Goal: Register for event/course

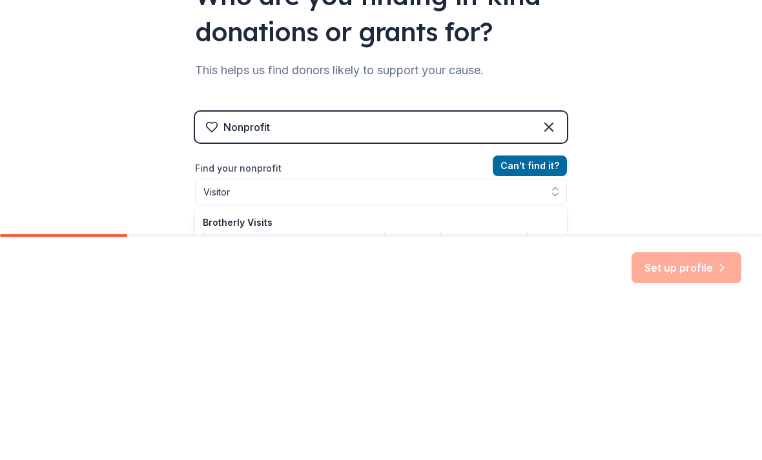
scroll to position [97, 0]
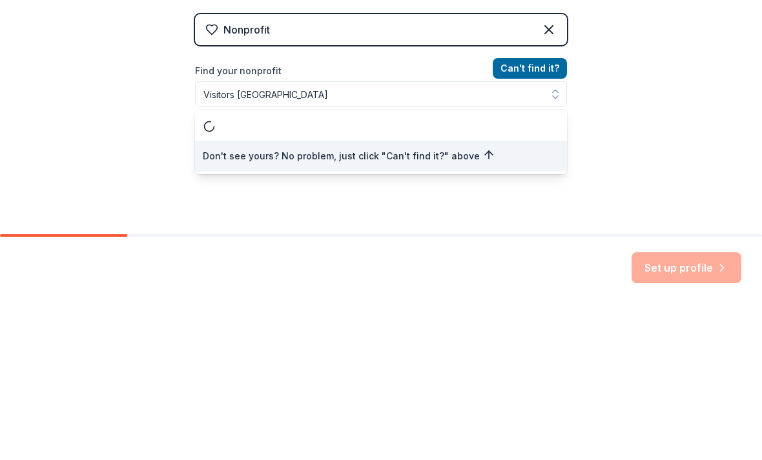
type input "Visitors Chapel AME Church"
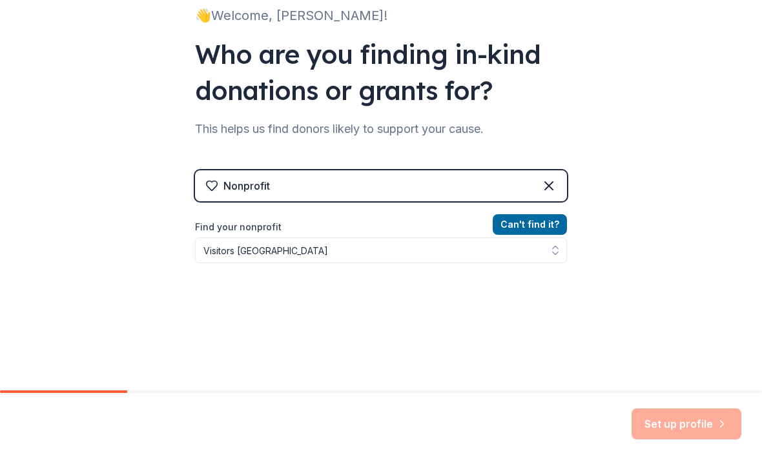
click at [534, 227] on button "Can ' t find it?" at bounding box center [529, 224] width 74 height 21
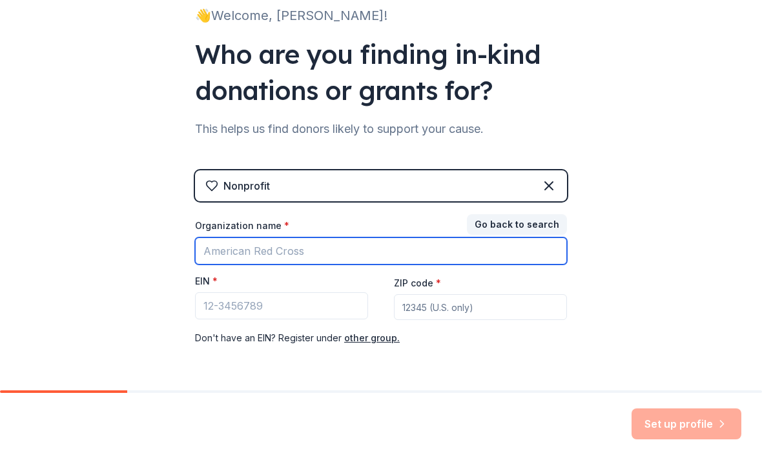
click at [301, 255] on input "Organization name *" at bounding box center [381, 250] width 372 height 27
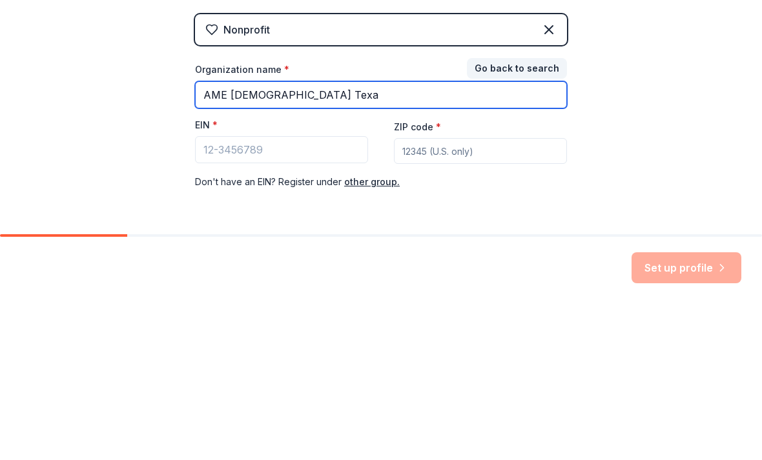
type input "AME Church Texas"
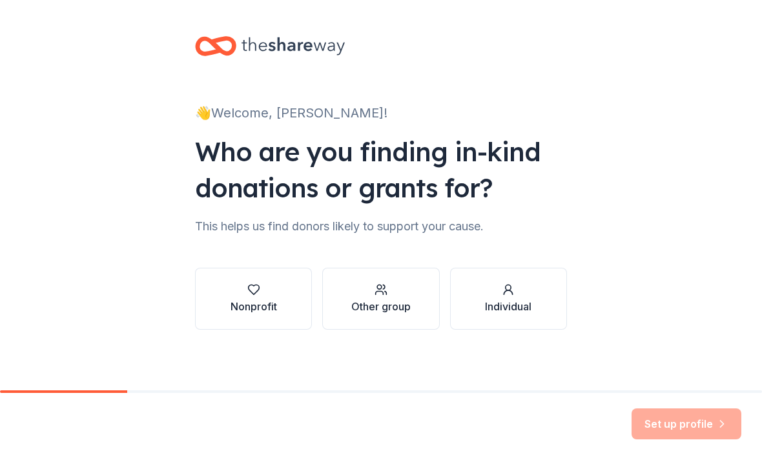
click at [279, 288] on button "Nonprofit" at bounding box center [253, 299] width 117 height 62
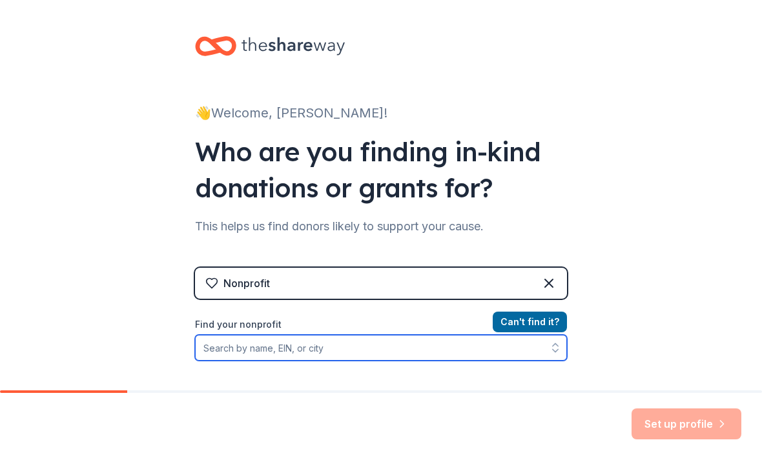
click at [281, 341] on input "Find your nonprofit" at bounding box center [381, 348] width 372 height 26
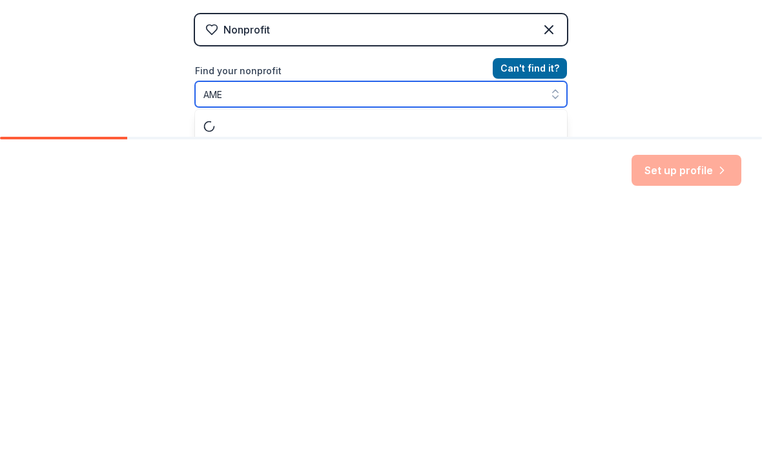
scroll to position [35, 0]
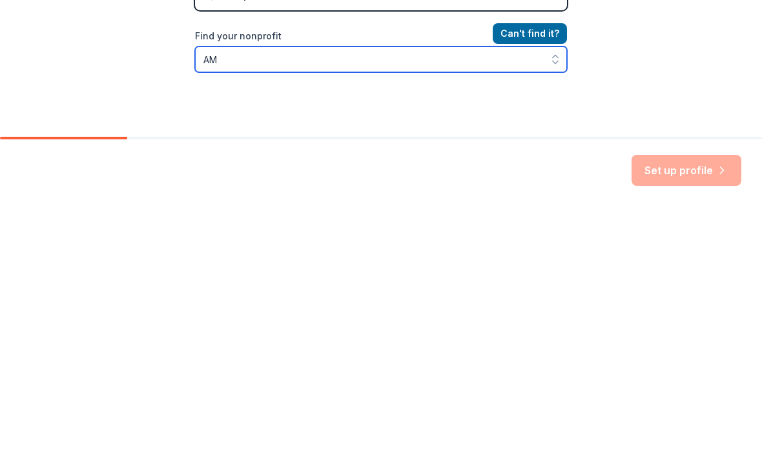
type input "A"
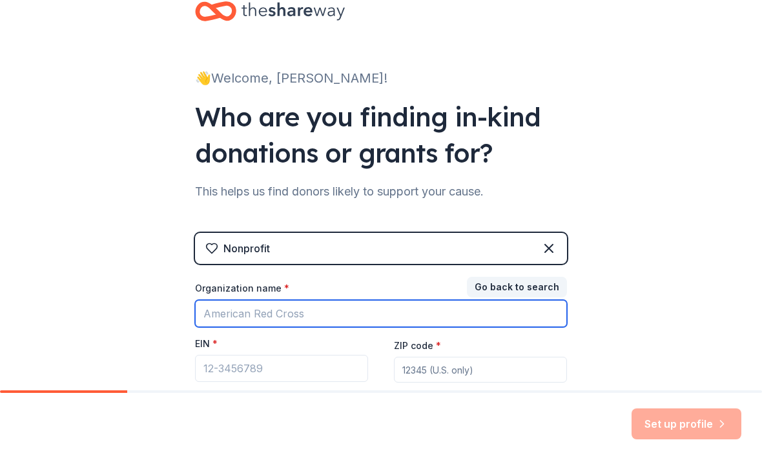
click at [287, 311] on input "Organization name *" at bounding box center [381, 313] width 372 height 27
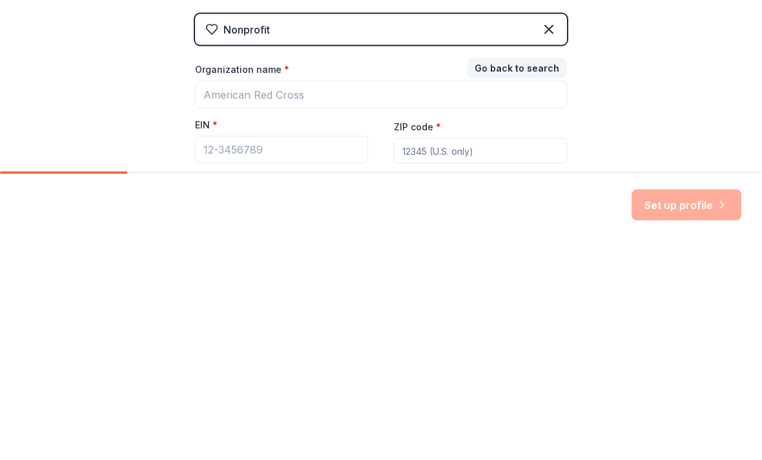
click at [312, 233] on div "Nonprofit" at bounding box center [381, 248] width 372 height 31
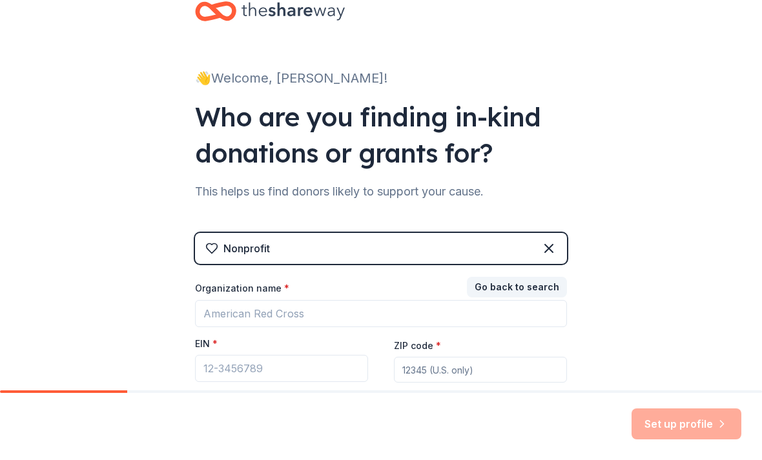
click at [265, 283] on label "Organization name *" at bounding box center [242, 288] width 94 height 13
click at [265, 300] on input "Organization name *" at bounding box center [381, 313] width 372 height 27
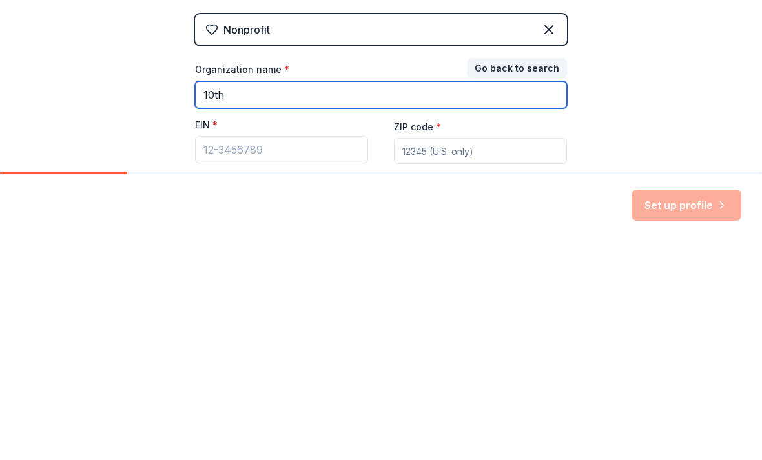
type input "10th D"
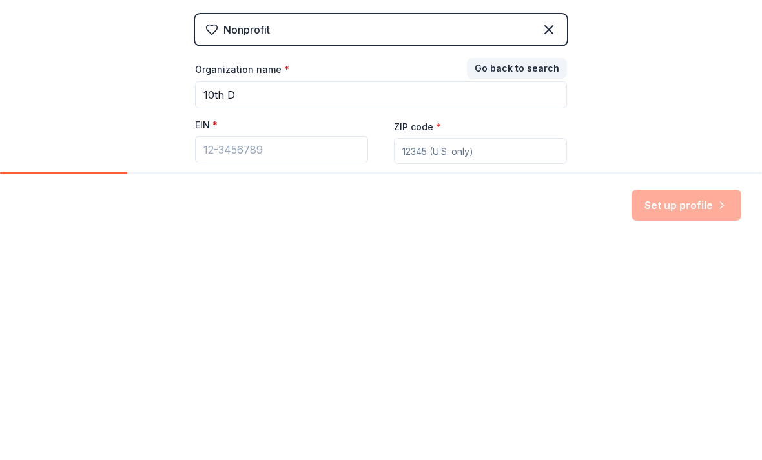
click at [521, 277] on button "Go back to search" at bounding box center [517, 287] width 100 height 21
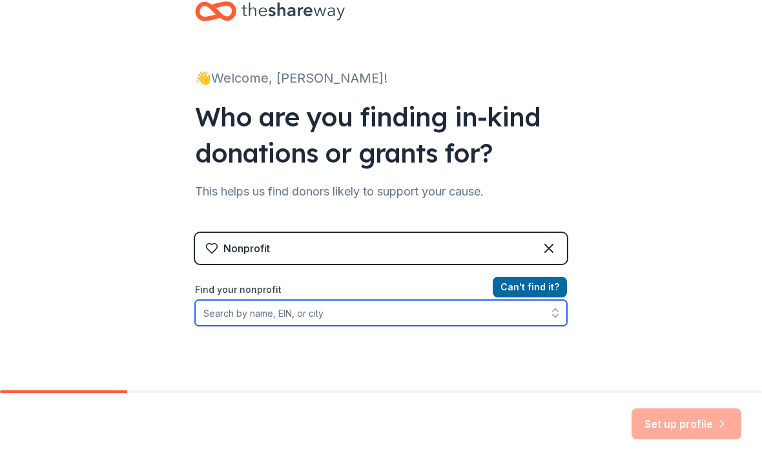
click at [274, 314] on input "Find your nonprofit" at bounding box center [381, 313] width 372 height 26
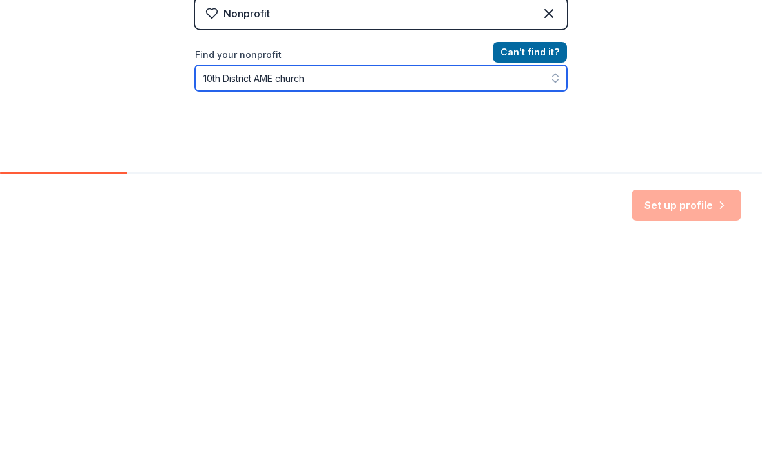
scroll to position [50, 0]
click at [557, 291] on icon "button" at bounding box center [555, 297] width 13 height 13
type input "1"
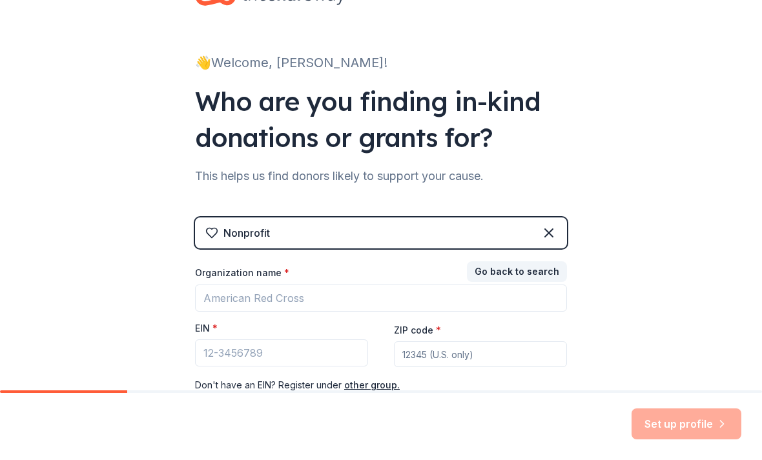
click at [530, 275] on button "Go back to search" at bounding box center [517, 271] width 100 height 21
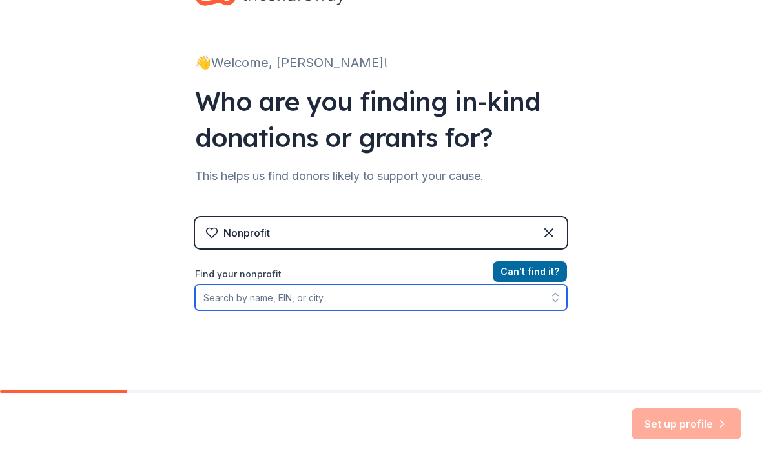
click at [221, 289] on input "Find your nonprofit" at bounding box center [381, 298] width 372 height 26
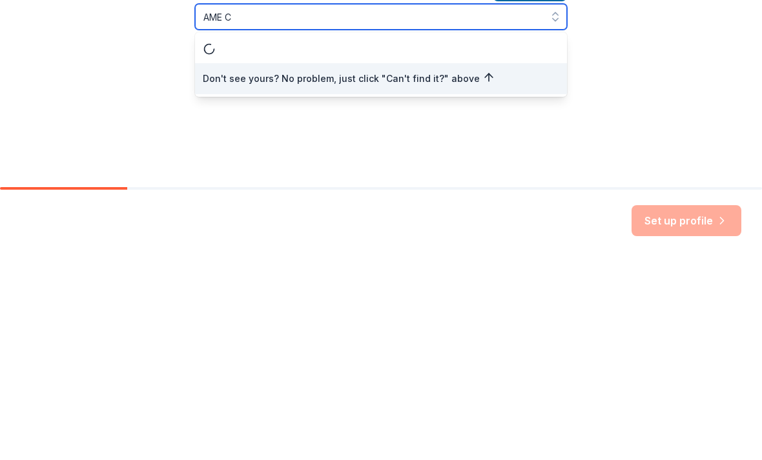
scroll to position [0, 0]
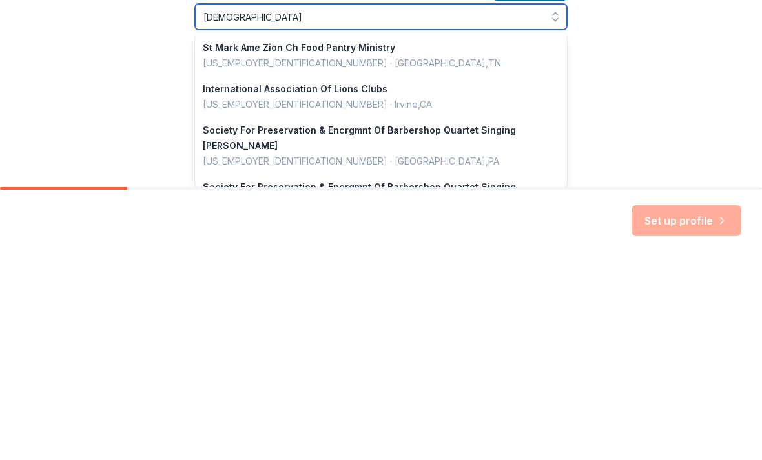
type input "[DEMOGRAPHIC_DATA]"
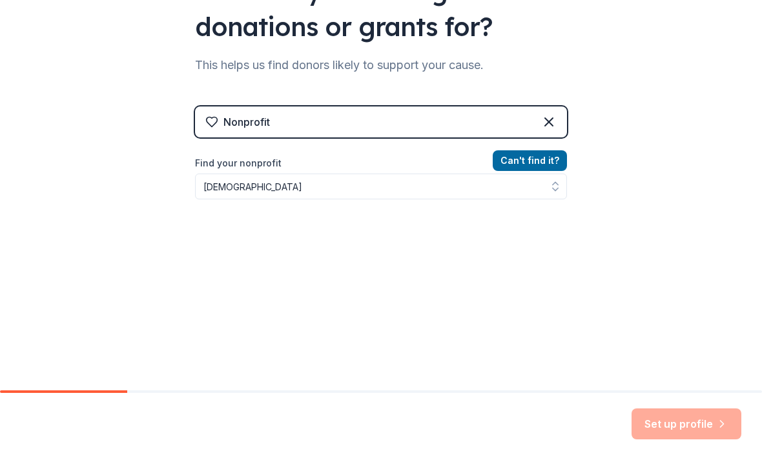
click at [536, 157] on button "Can ' t find it?" at bounding box center [529, 160] width 74 height 21
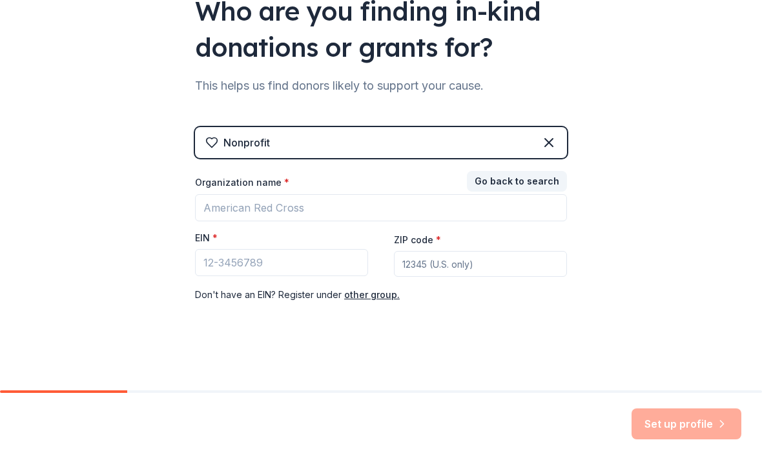
scroll to position [141, 0]
click at [380, 301] on button "other group." at bounding box center [371, 294] width 55 height 15
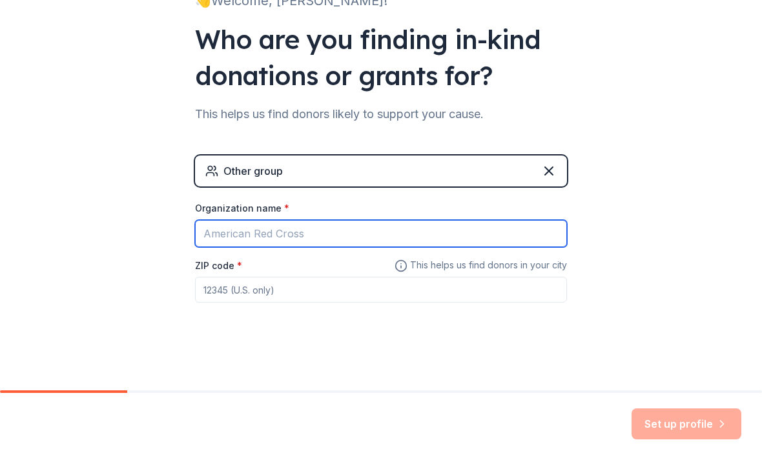
click at [345, 241] on input "Organization name *" at bounding box center [381, 233] width 372 height 27
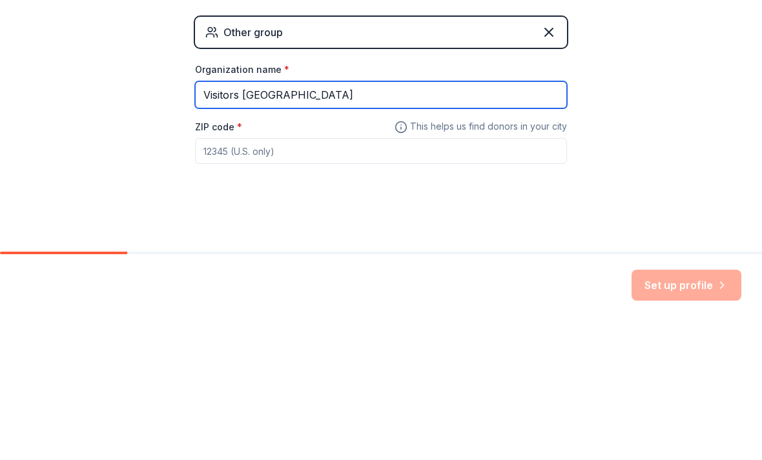
type input "Visitors [GEOGRAPHIC_DATA]"
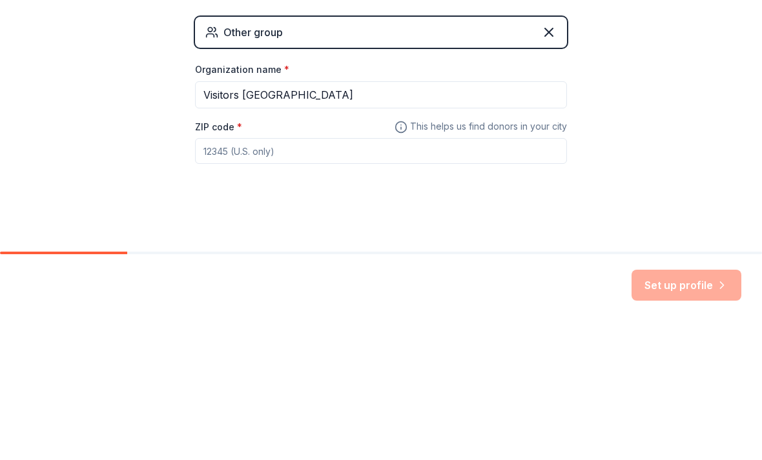
click at [363, 277] on input "ZIP code *" at bounding box center [381, 290] width 372 height 26
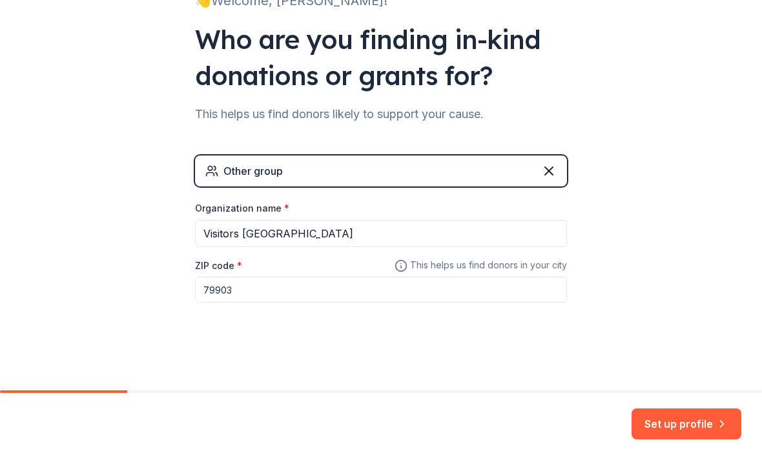
type input "79903"
click at [701, 421] on button "Set up profile" at bounding box center [686, 424] width 110 height 31
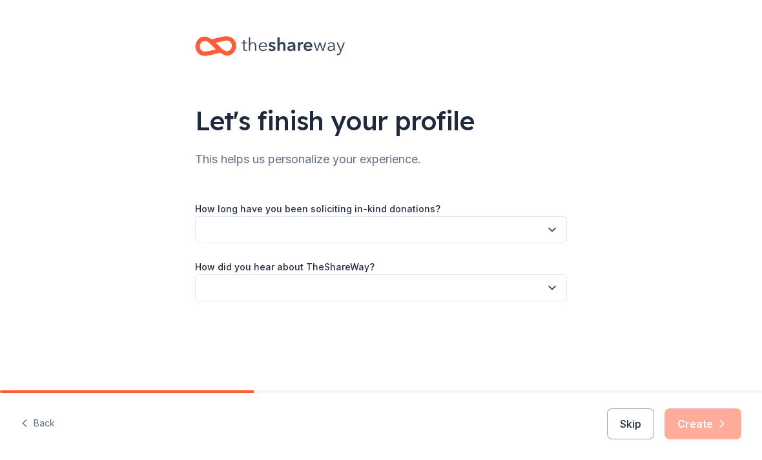
click at [557, 231] on icon "button" at bounding box center [551, 229] width 13 height 13
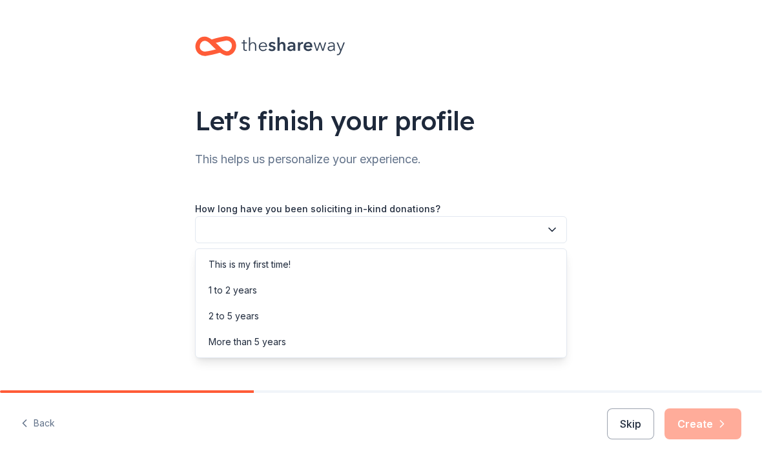
click at [234, 257] on div "This is my first time!" at bounding box center [249, 264] width 82 height 15
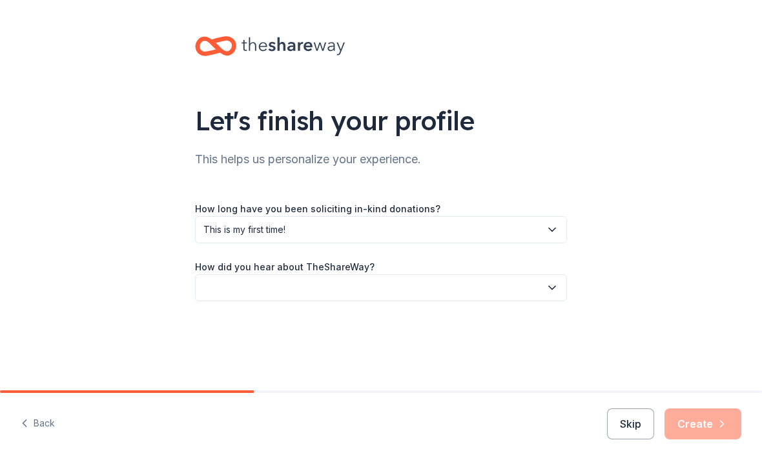
click at [554, 288] on icon "button" at bounding box center [552, 288] width 6 height 3
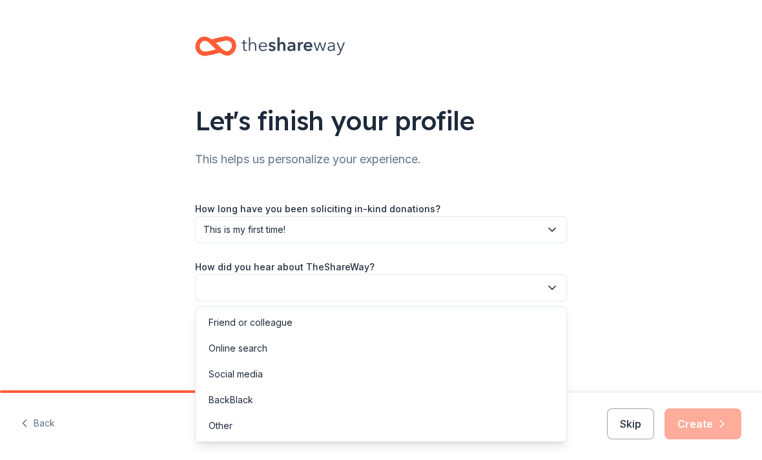
click at [220, 420] on div "Other" at bounding box center [220, 425] width 24 height 15
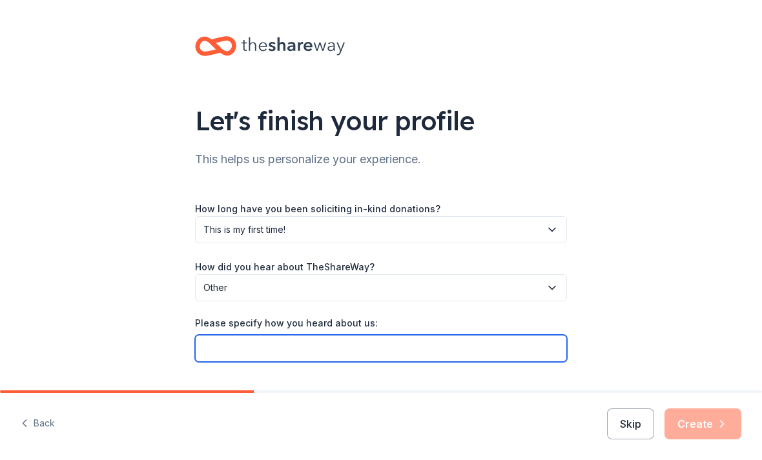
click at [521, 345] on input "Please specify how you heard about us:" at bounding box center [381, 348] width 372 height 27
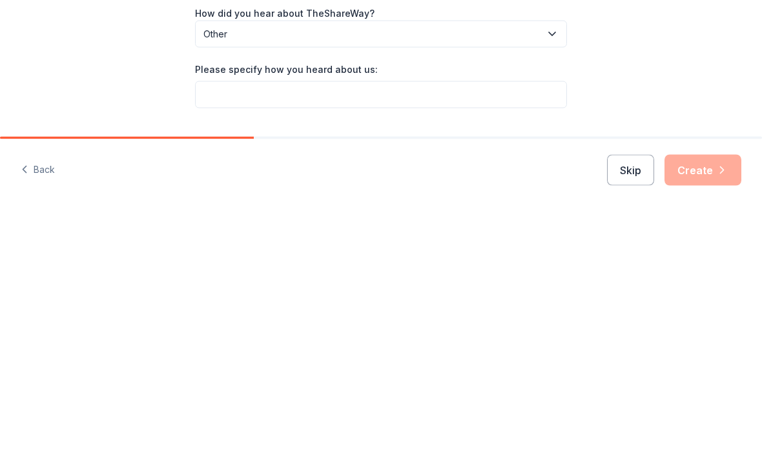
click at [557, 281] on icon "button" at bounding box center [551, 287] width 13 height 13
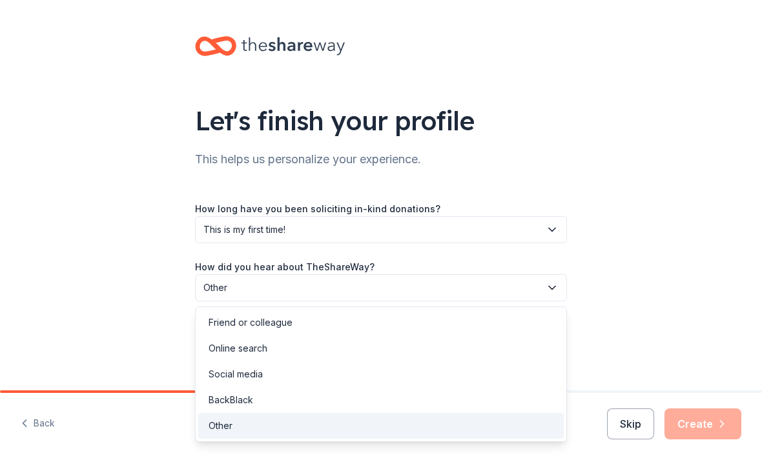
click at [222, 365] on div "Social media" at bounding box center [380, 374] width 365 height 26
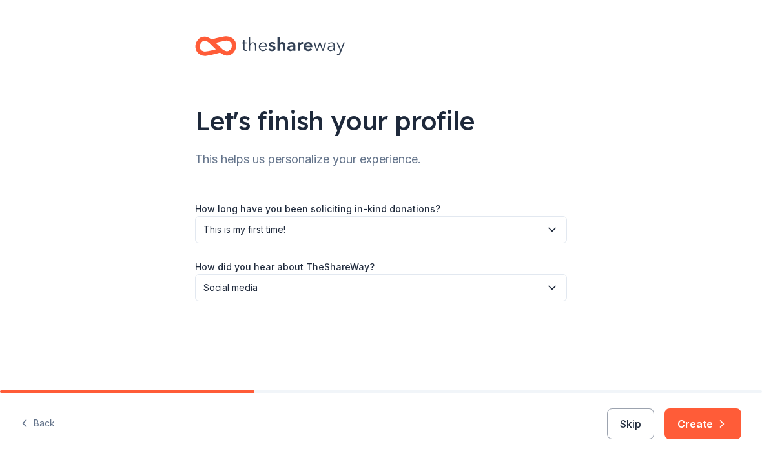
click at [708, 419] on button "Create" at bounding box center [702, 424] width 77 height 31
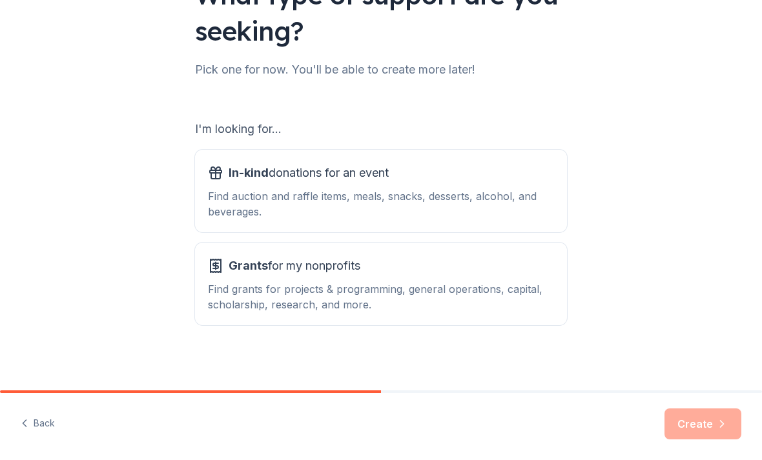
scroll to position [126, 0]
click at [237, 285] on div "Find grants for projects & programming, general operations, capital, scholarshi…" at bounding box center [381, 296] width 346 height 31
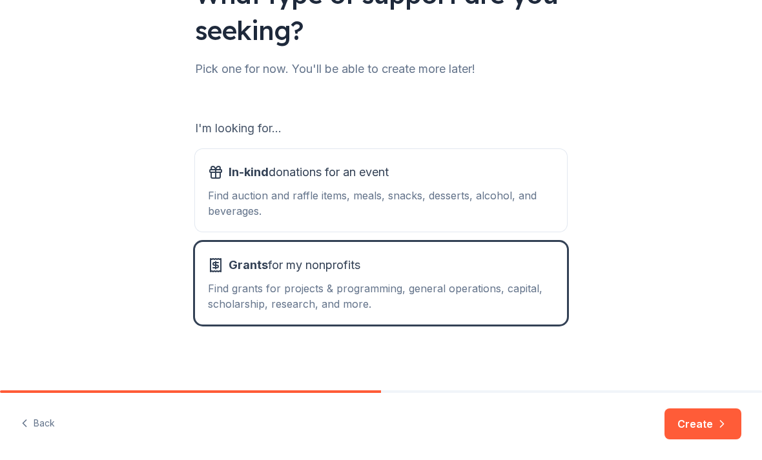
click at [217, 202] on div "Find auction and raffle items, meals, snacks, desserts, alcohol, and beverages." at bounding box center [381, 203] width 346 height 31
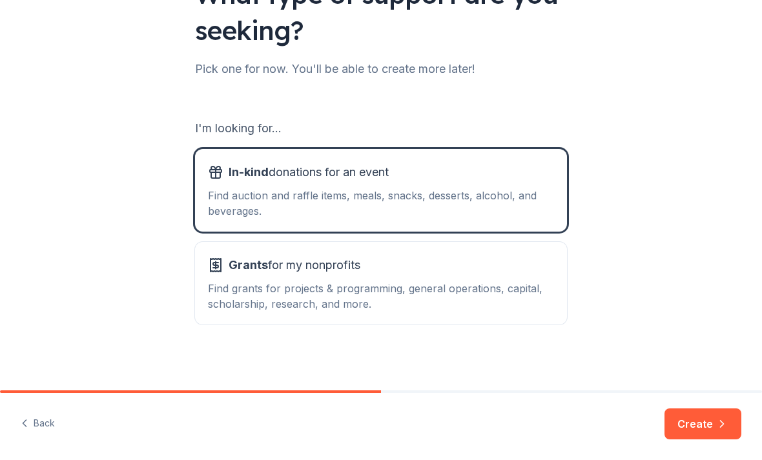
click at [699, 432] on button "Create" at bounding box center [702, 424] width 77 height 31
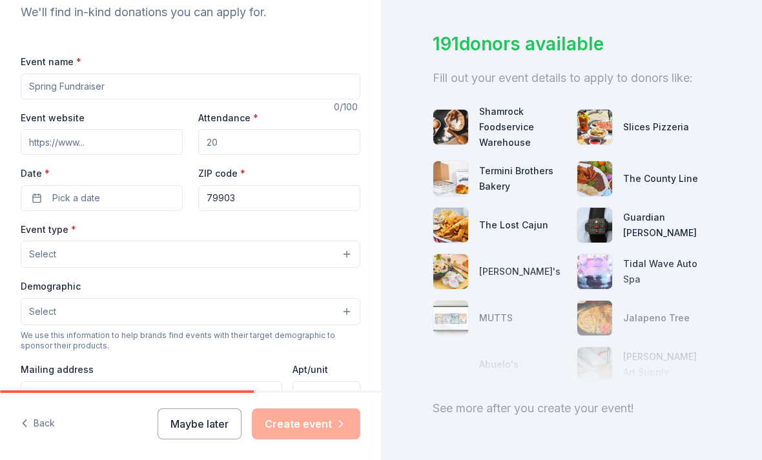
scroll to position [148, 0]
click at [344, 252] on button "Select" at bounding box center [190, 252] width 339 height 27
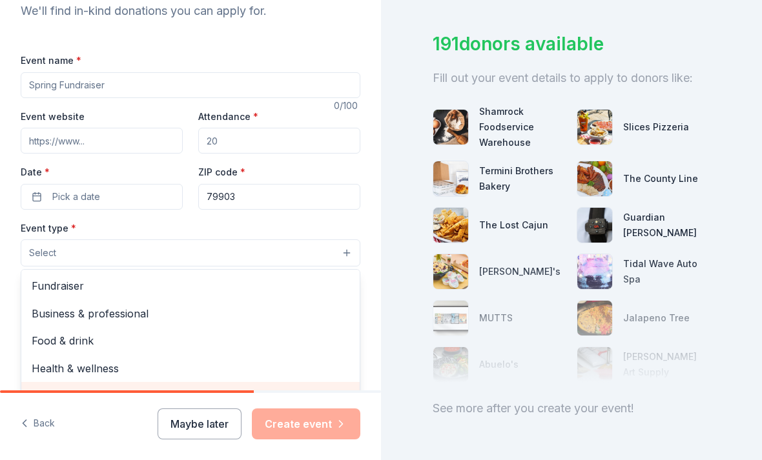
click at [294, 393] on span "Hobbies" at bounding box center [191, 395] width 318 height 17
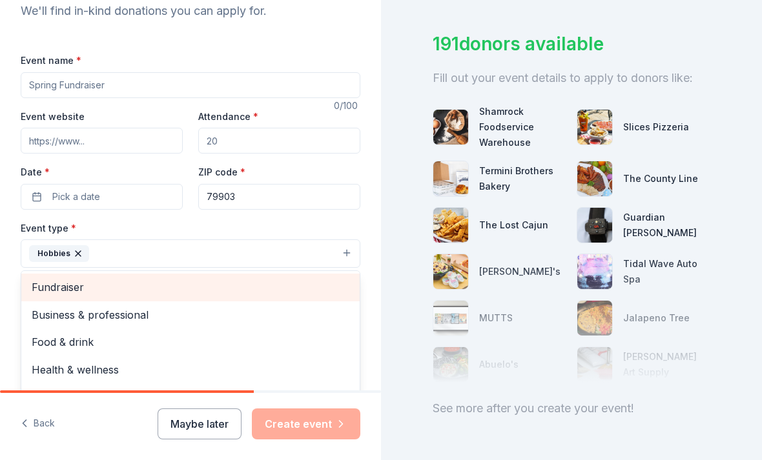
click at [59, 282] on span "Fundraiser" at bounding box center [191, 287] width 318 height 17
click at [74, 256] on icon "button" at bounding box center [78, 253] width 10 height 10
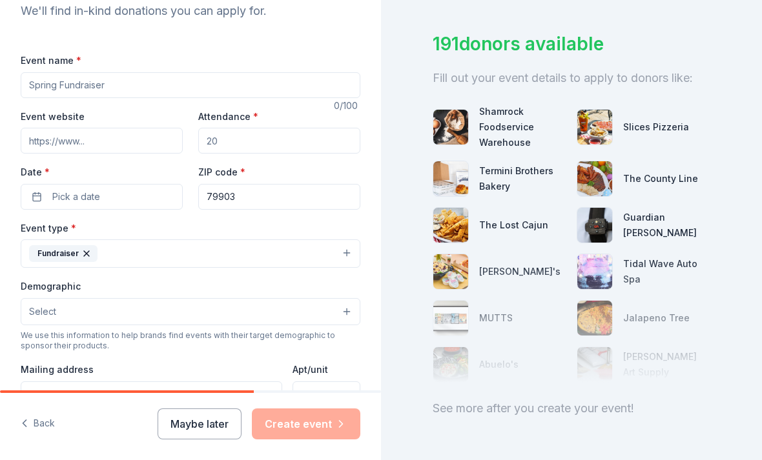
click at [346, 320] on button "Select" at bounding box center [190, 311] width 339 height 27
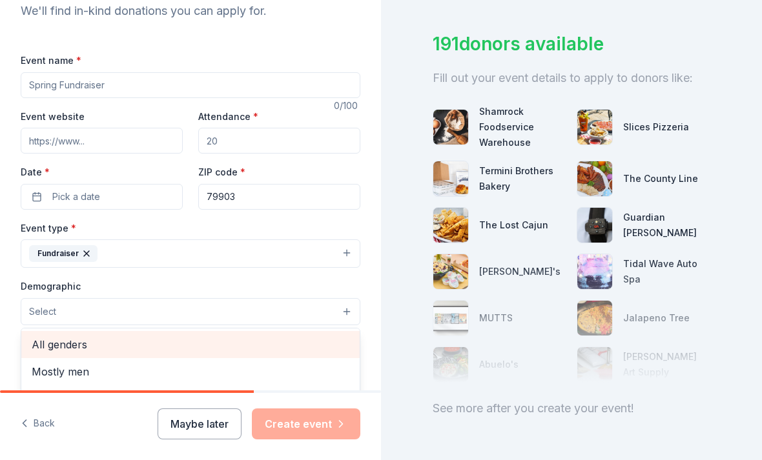
click at [57, 341] on span "All genders" at bounding box center [191, 344] width 318 height 17
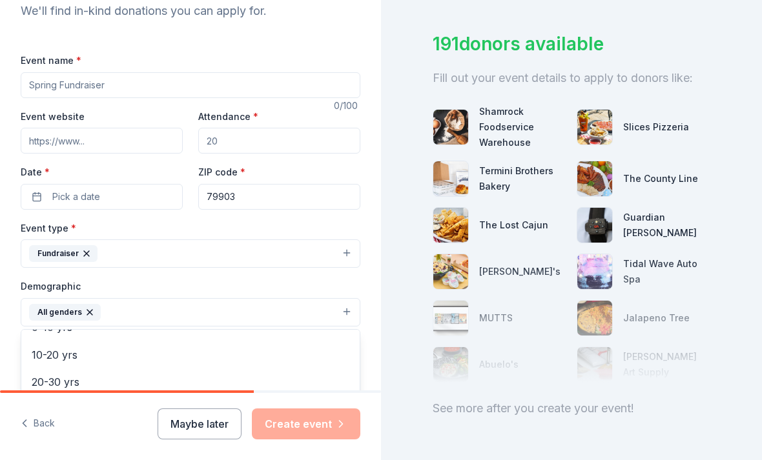
scroll to position [101, 0]
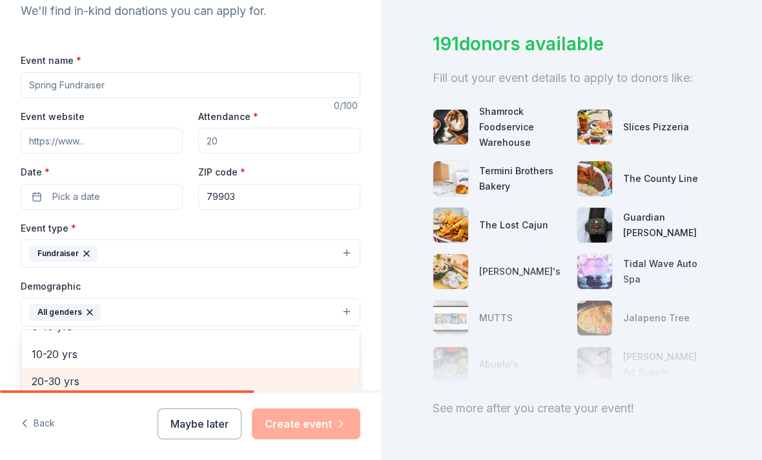
click at [51, 380] on span "20-30 yrs" at bounding box center [191, 381] width 318 height 17
click at [50, 382] on span "30-40 yrs" at bounding box center [191, 381] width 318 height 17
click at [43, 379] on span "40-50 yrs" at bounding box center [191, 381] width 318 height 17
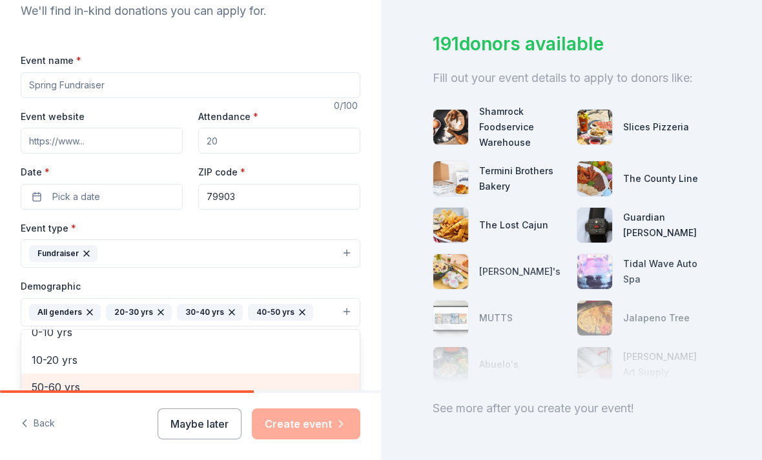
click at [43, 387] on span "50-60 yrs" at bounding box center [191, 387] width 318 height 17
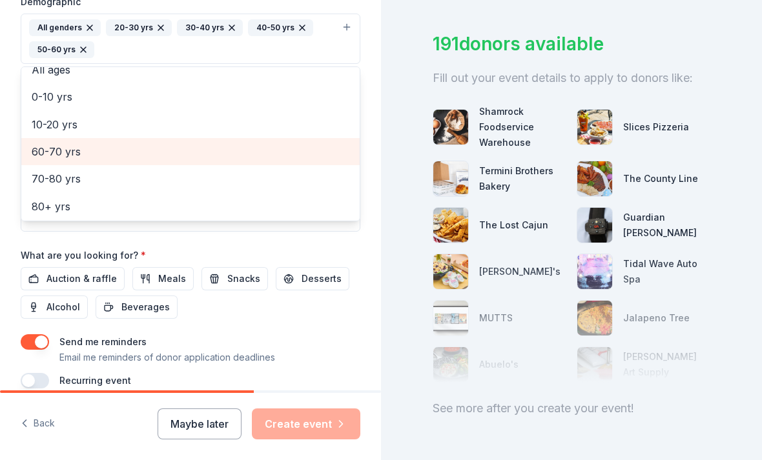
scroll to position [439, 0]
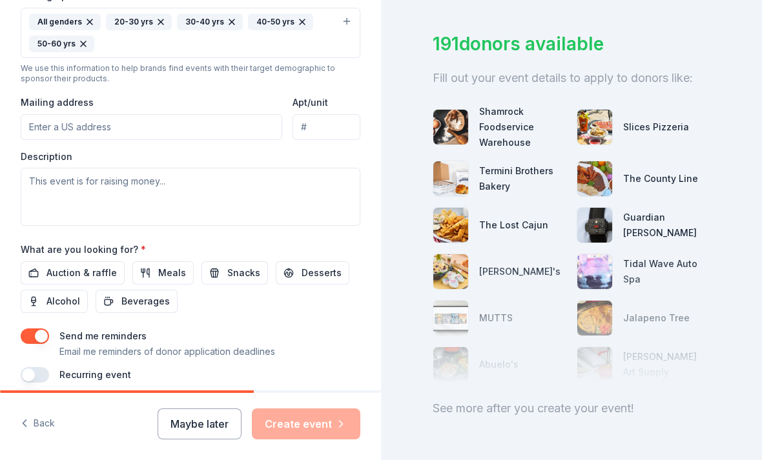
click at [45, 125] on input "Mailing address" at bounding box center [151, 127] width 261 height 26
type input "[STREET_ADDRESS][PERSON_NAME]"
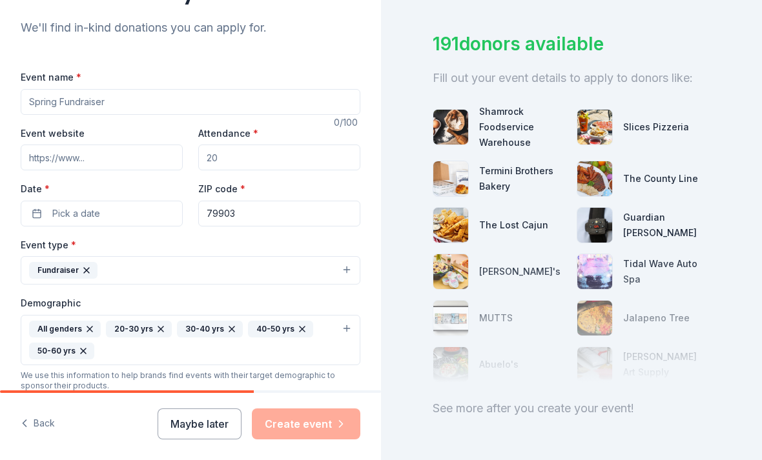
scroll to position [132, 0]
click at [181, 99] on input "Event name *" at bounding box center [190, 101] width 339 height 26
type input "Fall fund raiser"
click at [41, 210] on button "Pick a date" at bounding box center [102, 213] width 162 height 26
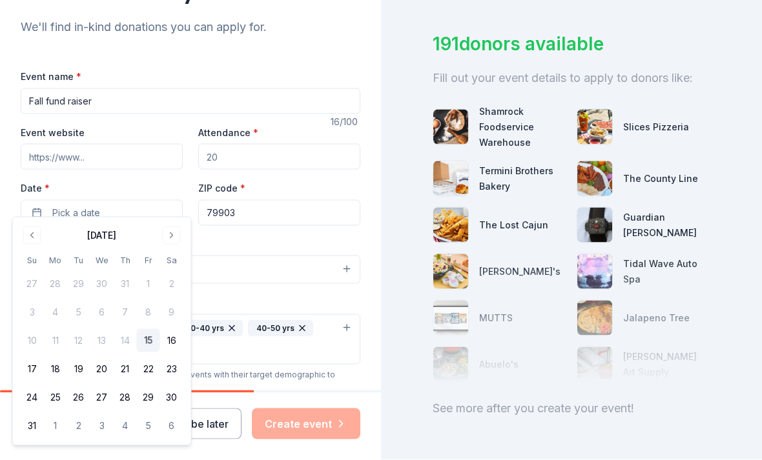
scroll to position [41, 0]
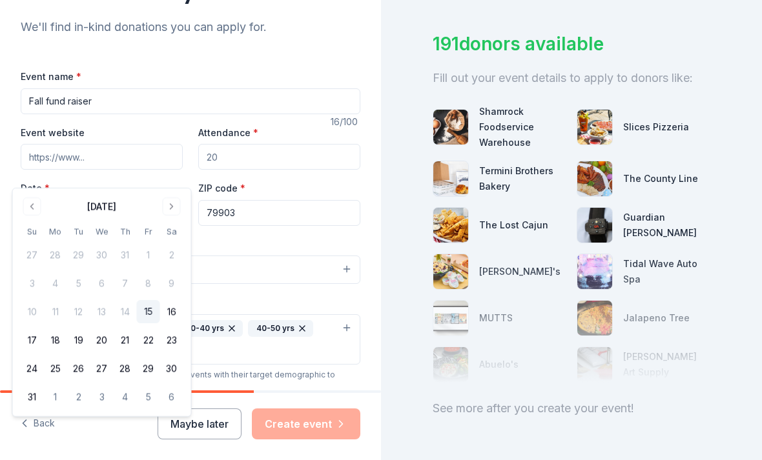
click at [58, 398] on button "1" at bounding box center [55, 396] width 23 height 23
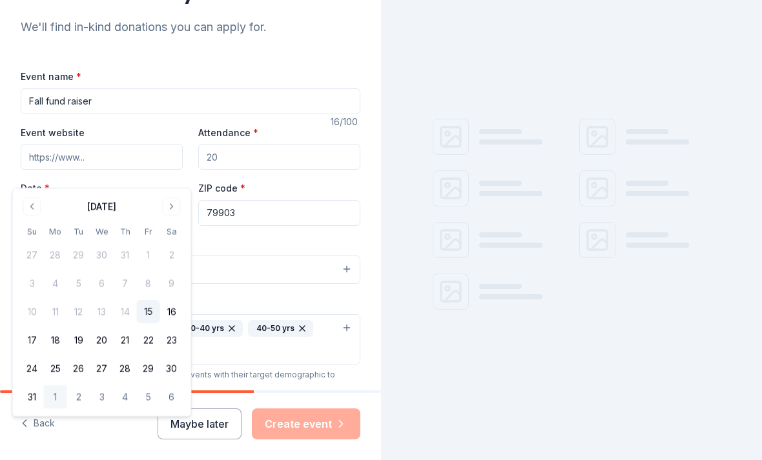
scroll to position [0, 0]
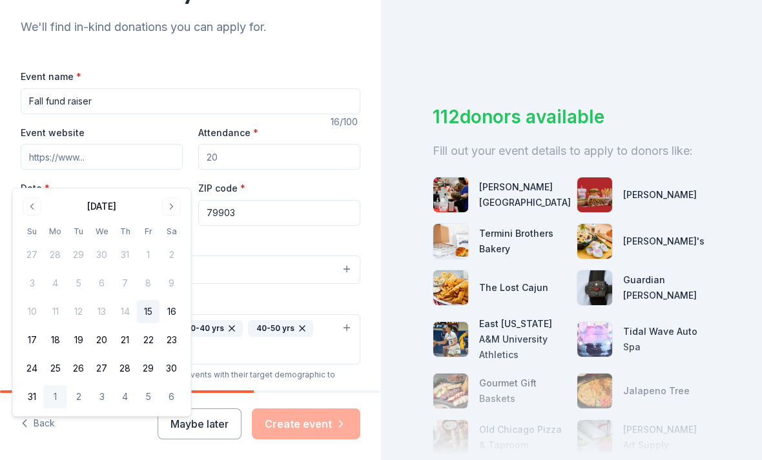
click at [30, 398] on button "31" at bounding box center [32, 396] width 23 height 23
click at [172, 403] on button "6" at bounding box center [171, 396] width 23 height 23
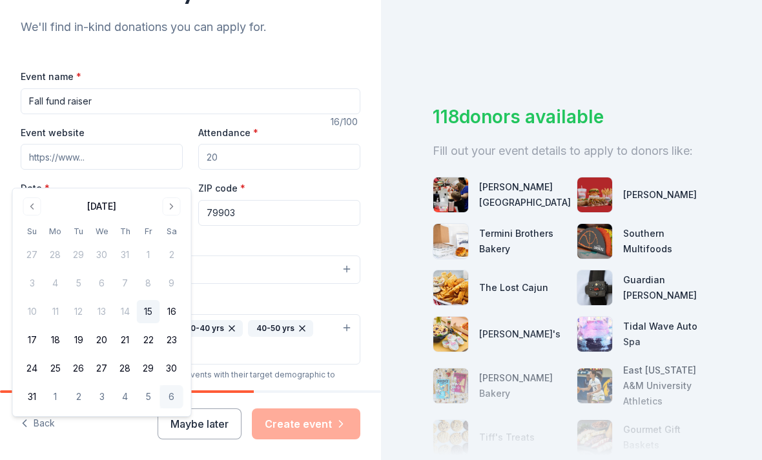
click at [30, 396] on button "31" at bounding box center [32, 396] width 23 height 23
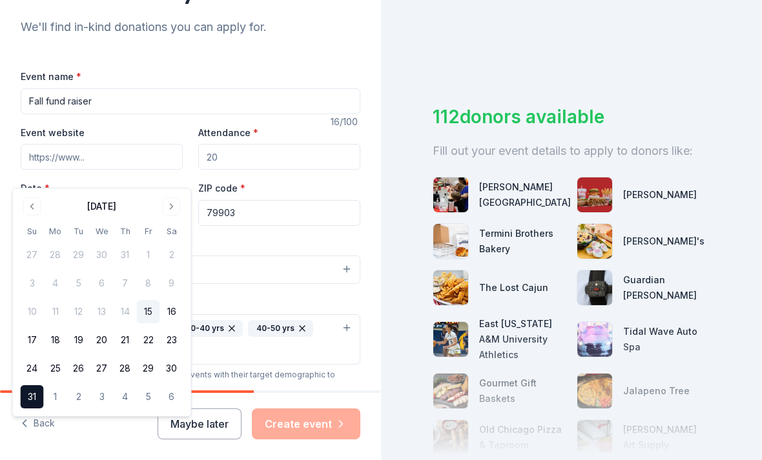
click at [96, 200] on button "[DATE]" at bounding box center [102, 213] width 162 height 26
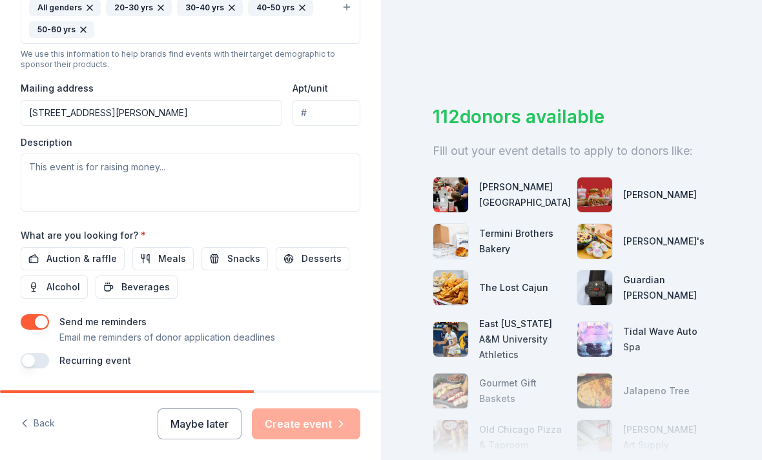
scroll to position [453, 0]
click at [161, 251] on span "Meals" at bounding box center [172, 258] width 28 height 15
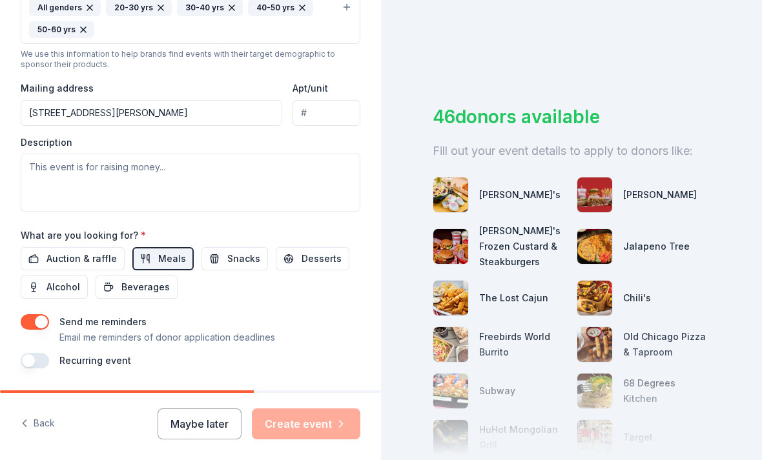
click at [63, 251] on span "Auction & raffle" at bounding box center [81, 258] width 70 height 15
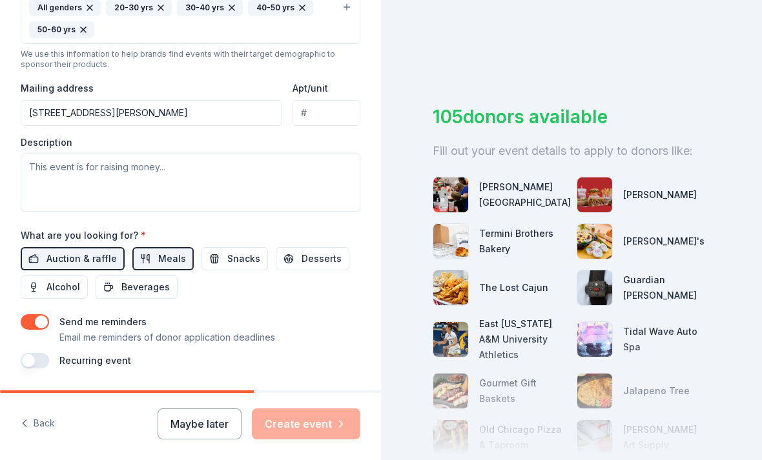
click at [319, 414] on div "Maybe later Create event" at bounding box center [258, 424] width 203 height 31
click at [318, 421] on div "Maybe later Create event" at bounding box center [258, 424] width 203 height 31
click at [40, 314] on button "button" at bounding box center [35, 321] width 28 height 15
click at [313, 426] on div "Maybe later Create event" at bounding box center [258, 424] width 203 height 31
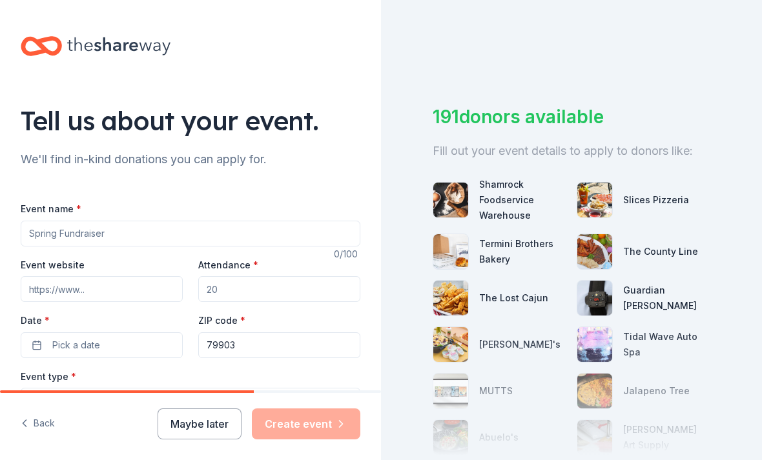
click at [37, 341] on button "Pick a date" at bounding box center [102, 345] width 162 height 26
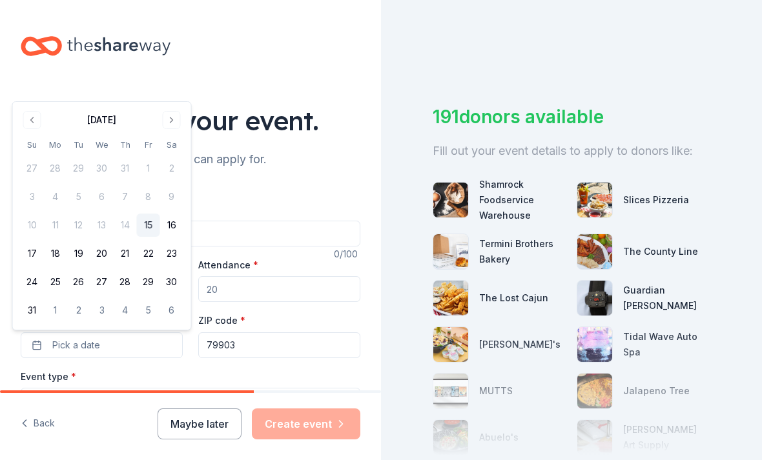
click at [31, 308] on button "31" at bounding box center [32, 310] width 23 height 23
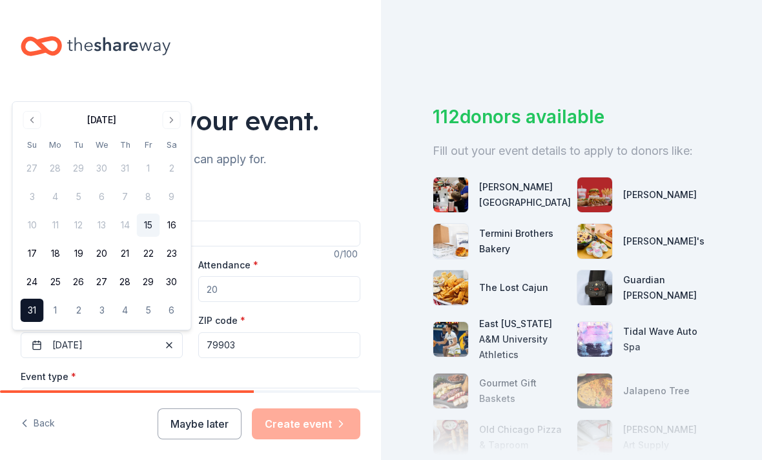
click at [49, 83] on div "Tell us about your event. We'll find in-kind donations you can apply for. Event…" at bounding box center [190, 429] width 381 height 859
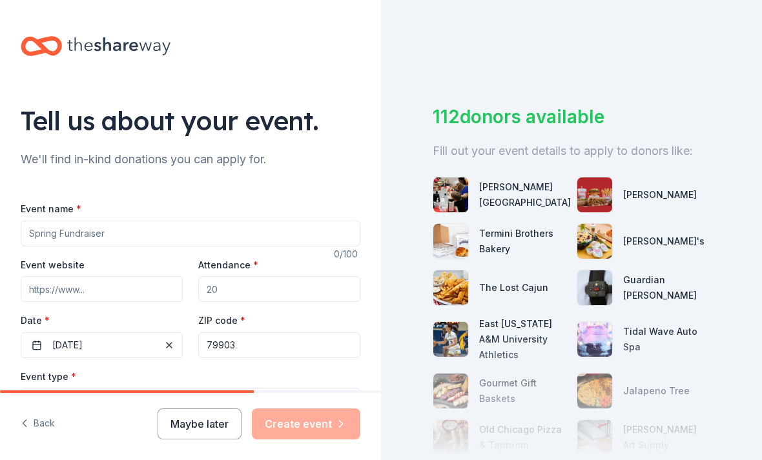
click at [33, 233] on input "Event name *" at bounding box center [190, 234] width 339 height 26
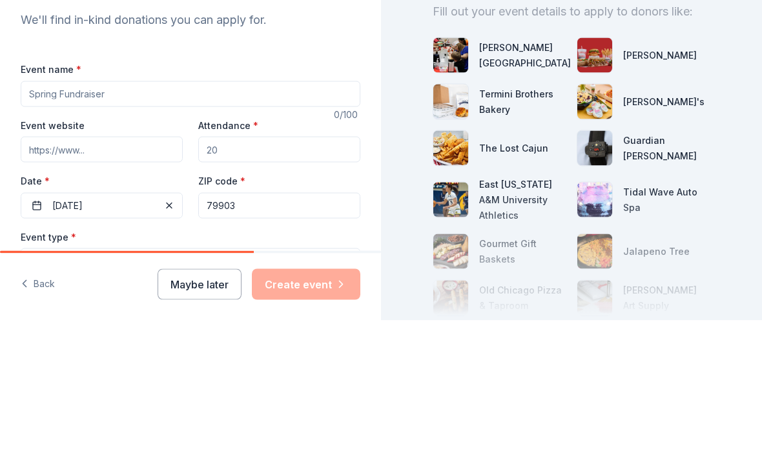
type input "F"
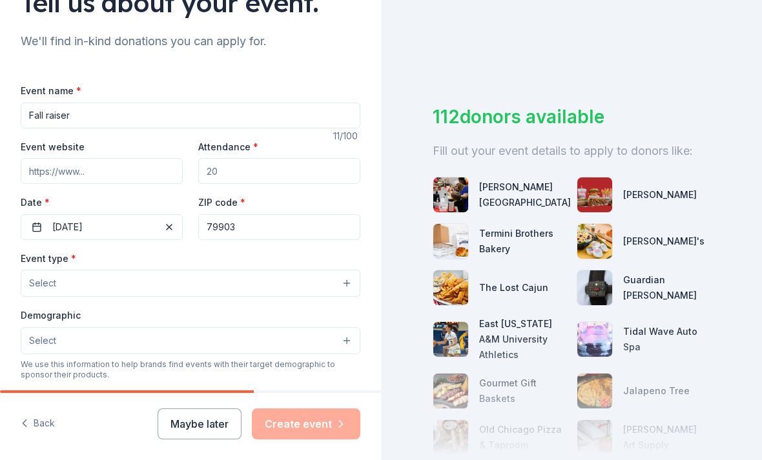
scroll to position [119, 0]
type input "Fall raiser"
click at [345, 269] on button "Select" at bounding box center [190, 282] width 339 height 27
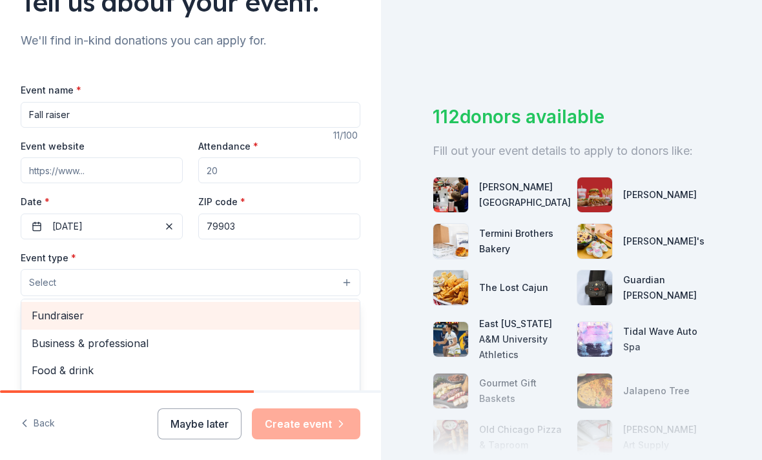
click at [57, 307] on span "Fundraiser" at bounding box center [191, 315] width 318 height 17
click at [254, 269] on button "Fundraiser" at bounding box center [190, 283] width 339 height 28
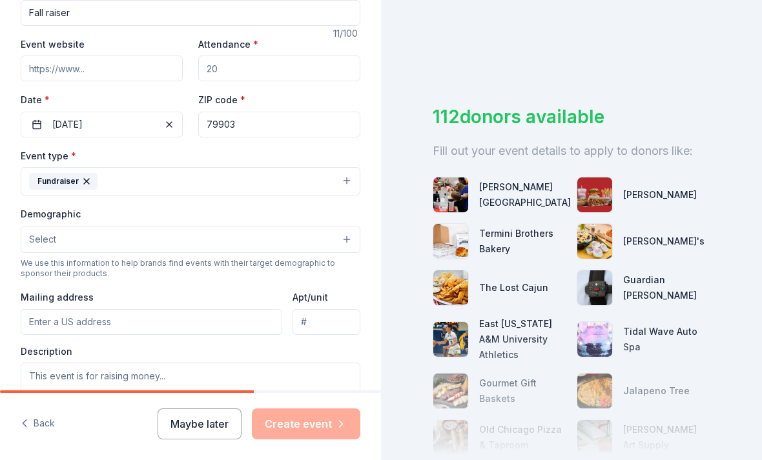
scroll to position [223, 0]
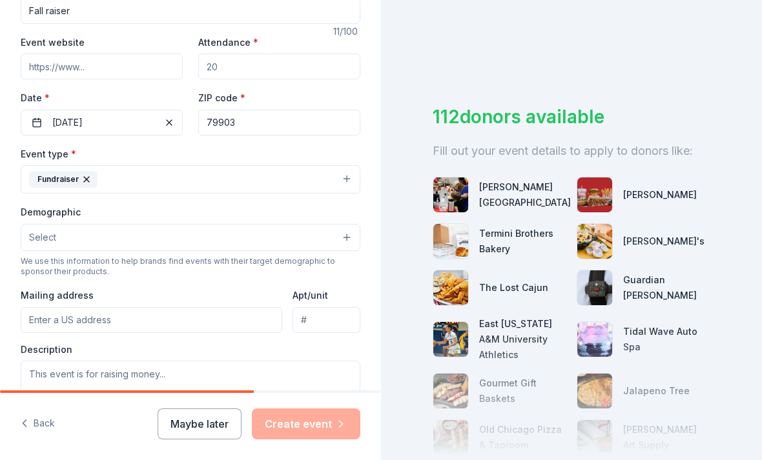
click at [352, 224] on button "Select" at bounding box center [190, 237] width 339 height 27
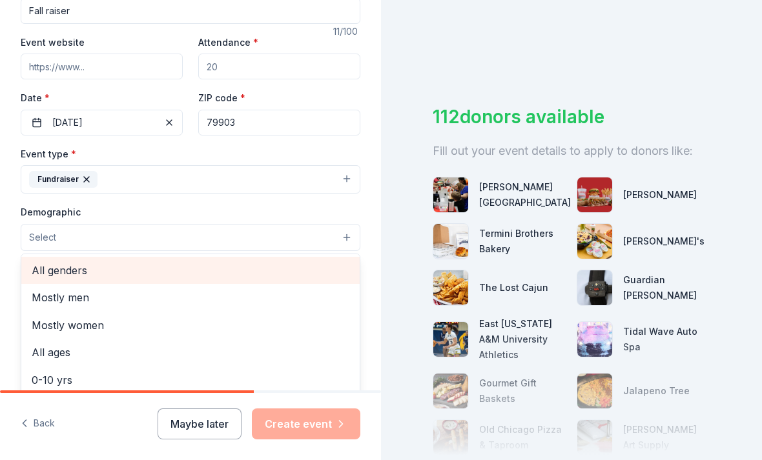
click at [53, 262] on span "All genders" at bounding box center [191, 270] width 318 height 17
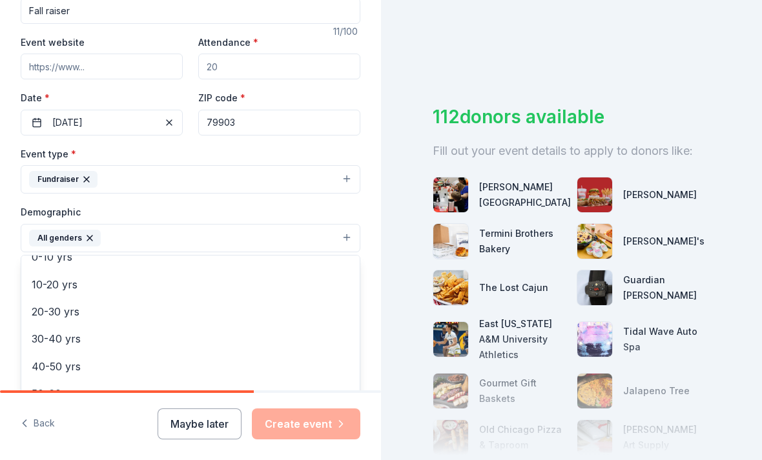
scroll to position [96, 0]
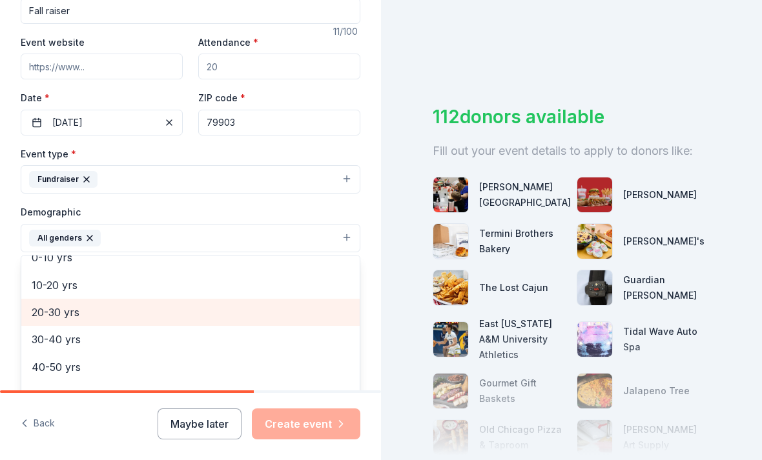
click at [43, 304] on span "20-30 yrs" at bounding box center [191, 312] width 318 height 17
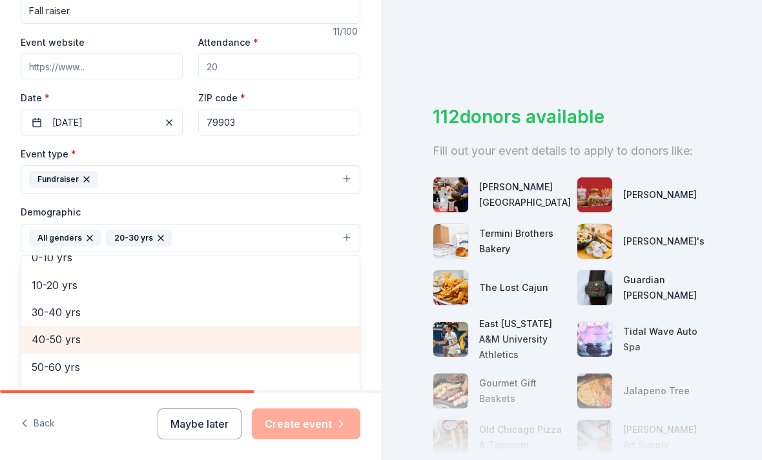
click at [42, 331] on span "40-50 yrs" at bounding box center [191, 339] width 318 height 17
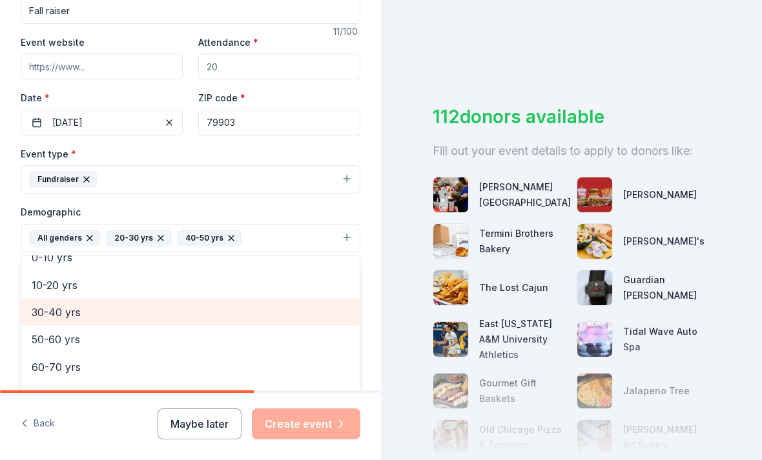
click at [44, 304] on span "30-40 yrs" at bounding box center [191, 312] width 318 height 17
click at [42, 305] on span "50-60 yrs" at bounding box center [191, 313] width 318 height 17
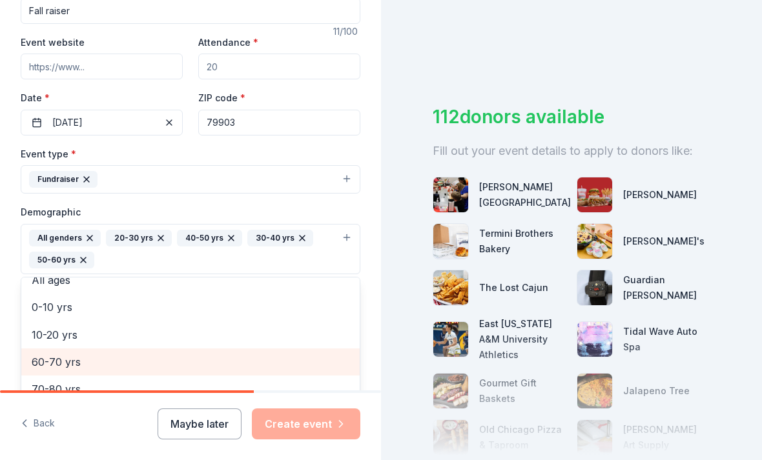
click at [38, 354] on span "60-70 yrs" at bounding box center [191, 362] width 318 height 17
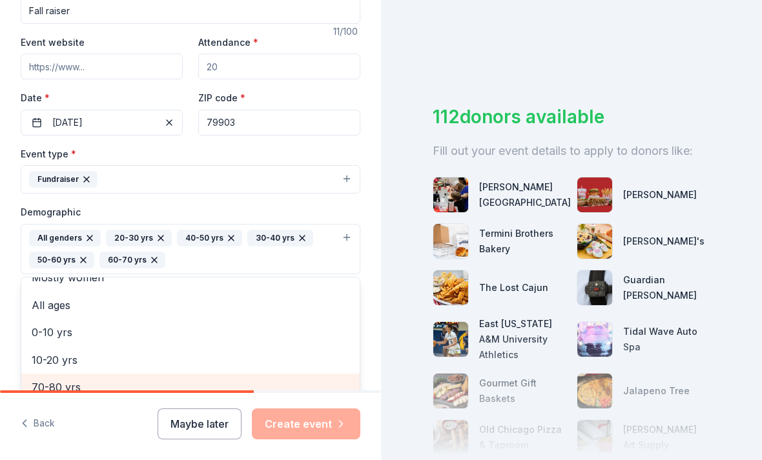
scroll to position [41, 0]
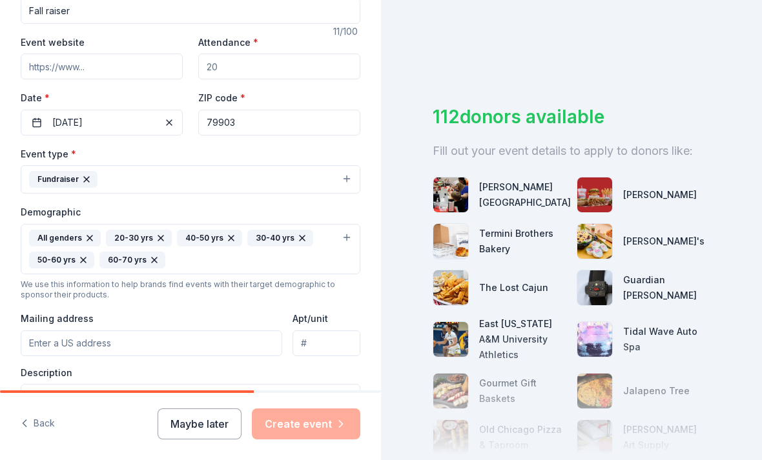
click at [46, 330] on input "Mailing address" at bounding box center [151, 343] width 261 height 26
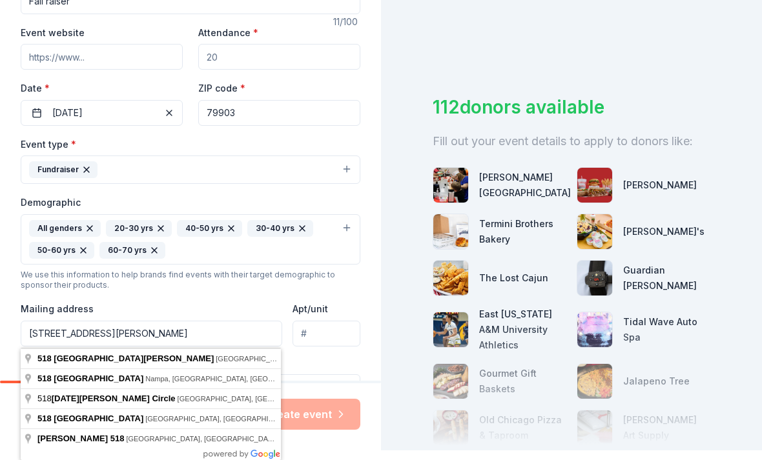
type input "[STREET_ADDRESS][PERSON_NAME]"
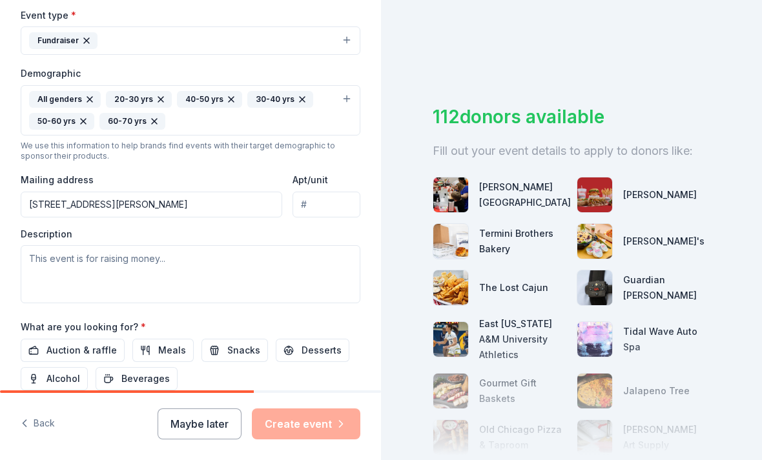
scroll to position [362, 0]
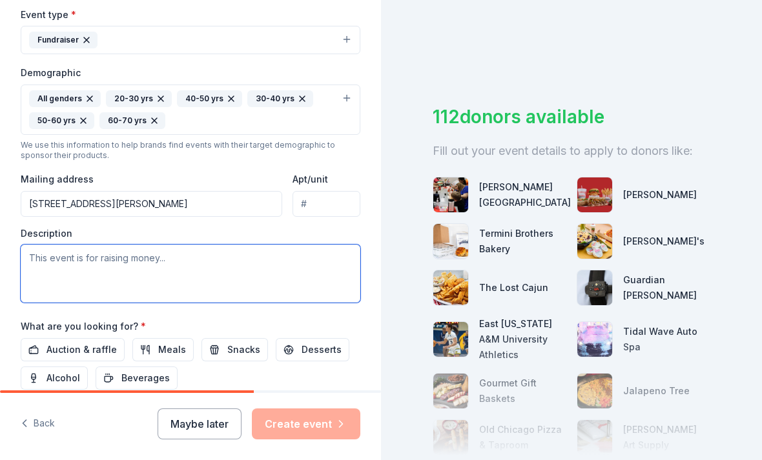
click at [43, 245] on textarea at bounding box center [190, 274] width 339 height 58
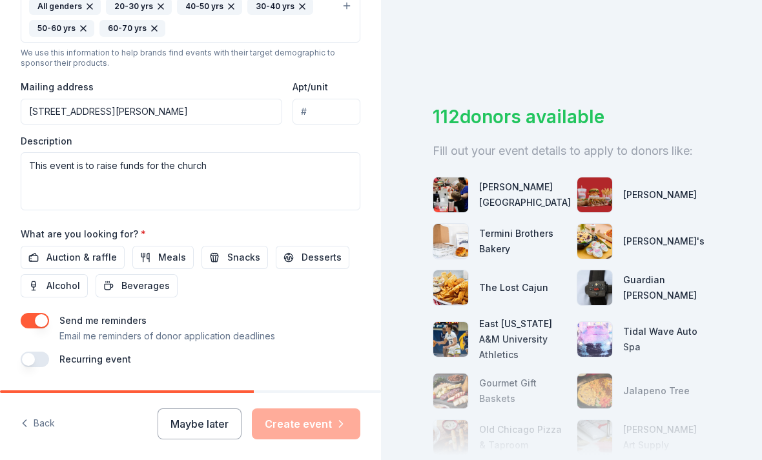
scroll to position [453, 0]
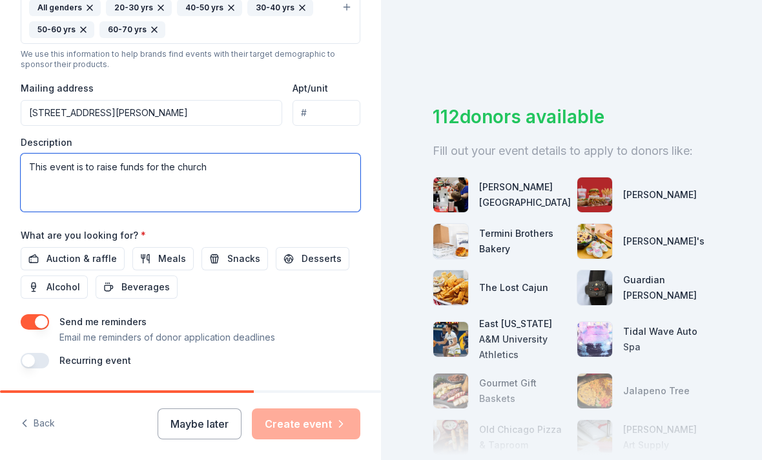
type textarea "This event is to raise funds for the church"
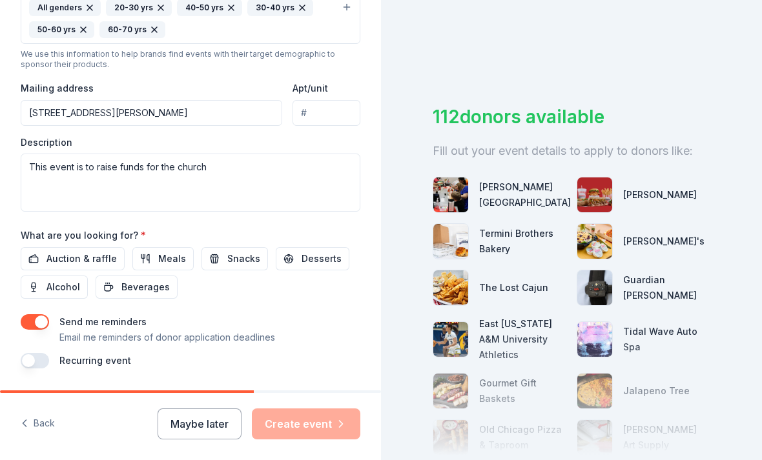
click at [71, 251] on span "Auction & raffle" at bounding box center [81, 258] width 70 height 15
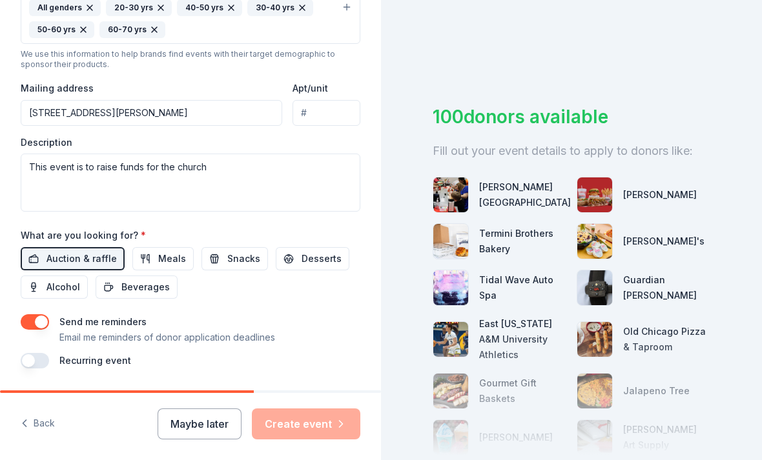
click at [319, 424] on div "Maybe later Create event" at bounding box center [258, 424] width 203 height 31
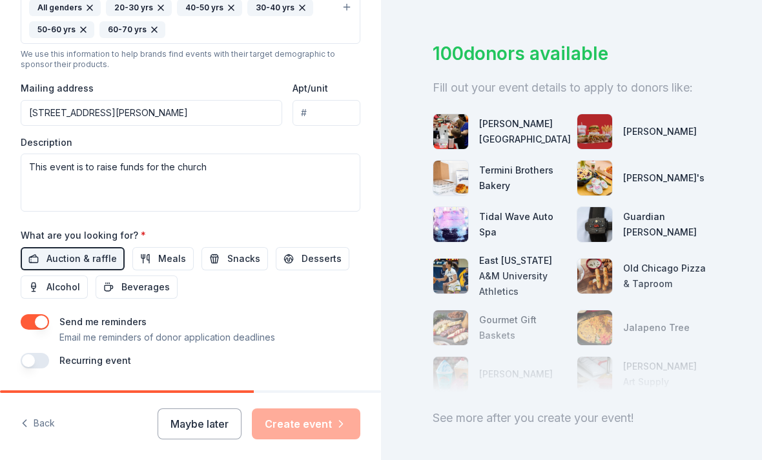
scroll to position [63, 0]
click at [43, 314] on button "button" at bounding box center [35, 321] width 28 height 15
click at [150, 247] on button "Meals" at bounding box center [162, 258] width 61 height 23
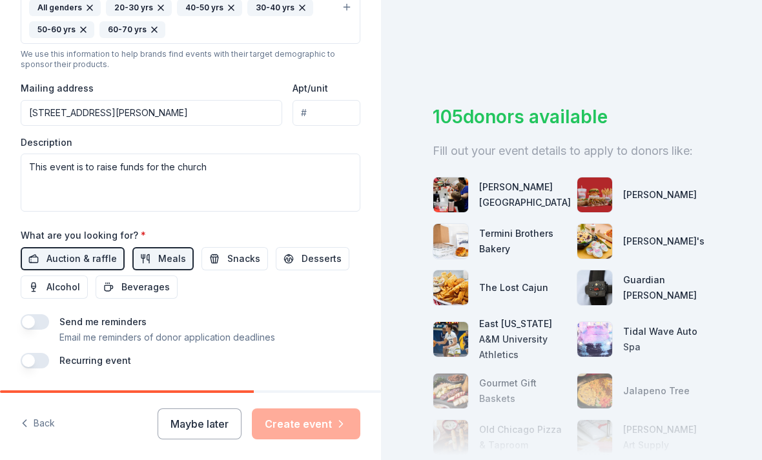
click at [208, 418] on button "Maybe later" at bounding box center [199, 424] width 84 height 31
click at [321, 419] on div "Maybe later Create event" at bounding box center [258, 424] width 203 height 31
click at [321, 418] on div "Maybe later Create event" at bounding box center [258, 424] width 203 height 31
click at [316, 420] on div "Maybe later Create event" at bounding box center [258, 424] width 203 height 31
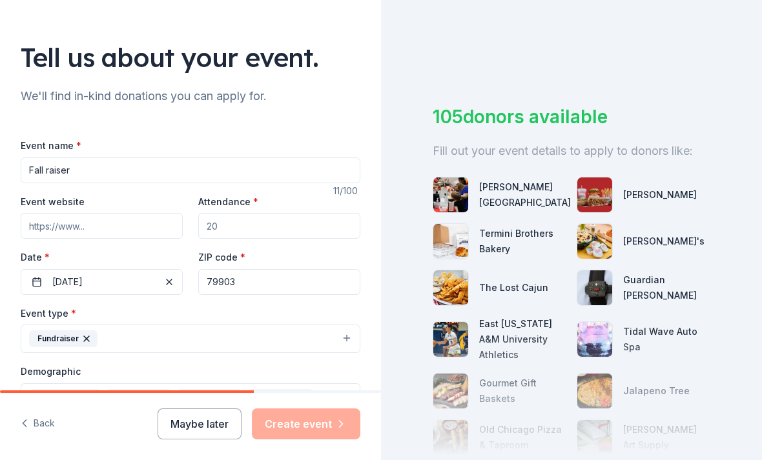
scroll to position [57, 0]
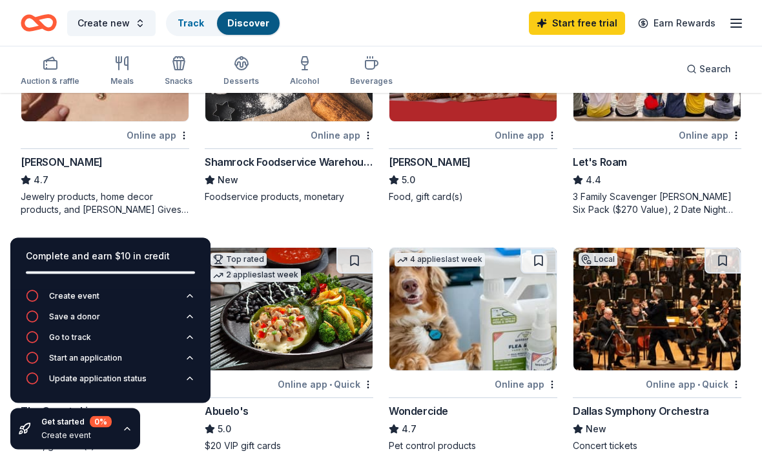
scroll to position [701, 0]
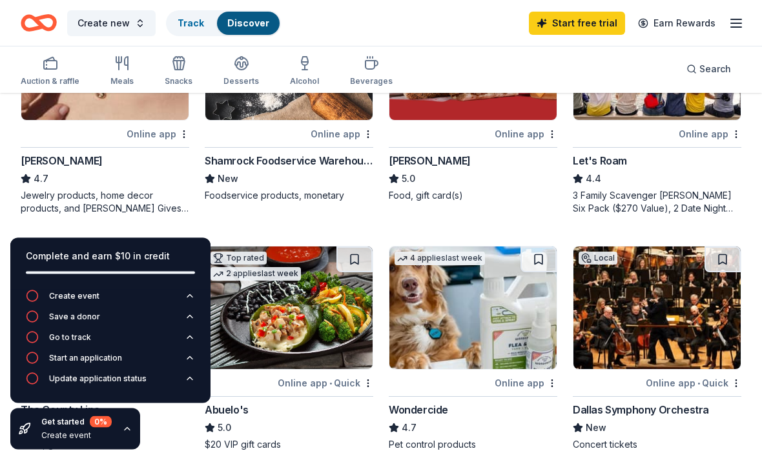
click at [30, 302] on circle "button" at bounding box center [32, 296] width 11 height 11
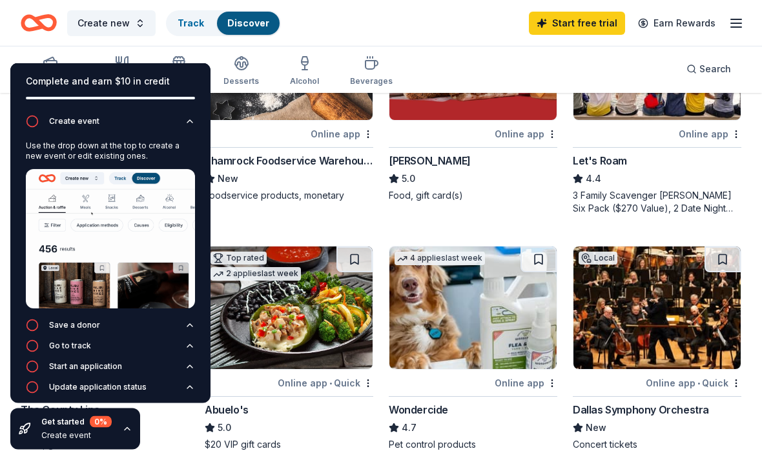
scroll to position [701, 0]
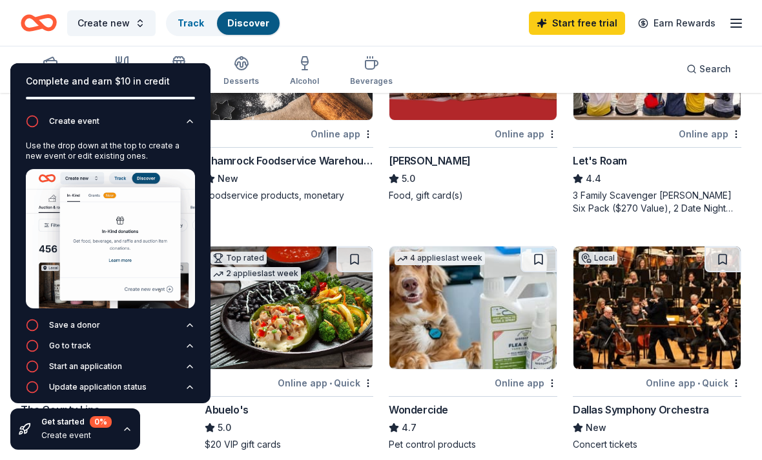
click at [53, 161] on div "Use the drop down at the top to create a new event or edit existing ones." at bounding box center [110, 151] width 169 height 21
click at [54, 126] on div "Create event" at bounding box center [74, 121] width 50 height 10
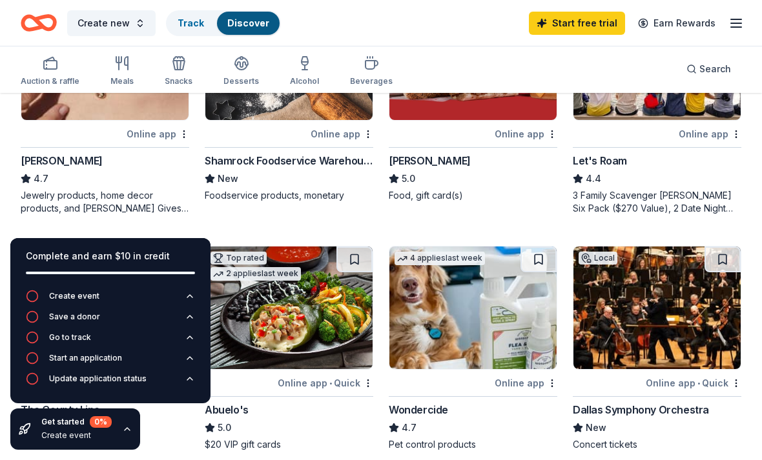
click at [35, 302] on circle "button" at bounding box center [32, 296] width 11 height 11
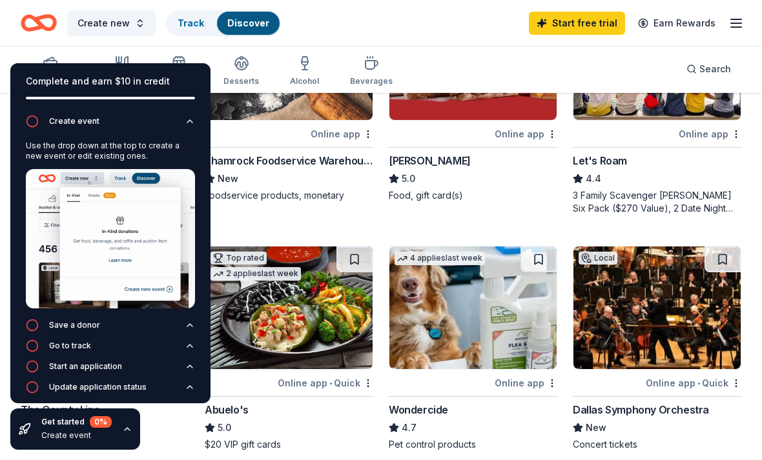
click at [39, 332] on div "Save a donor" at bounding box center [63, 325] width 74 height 13
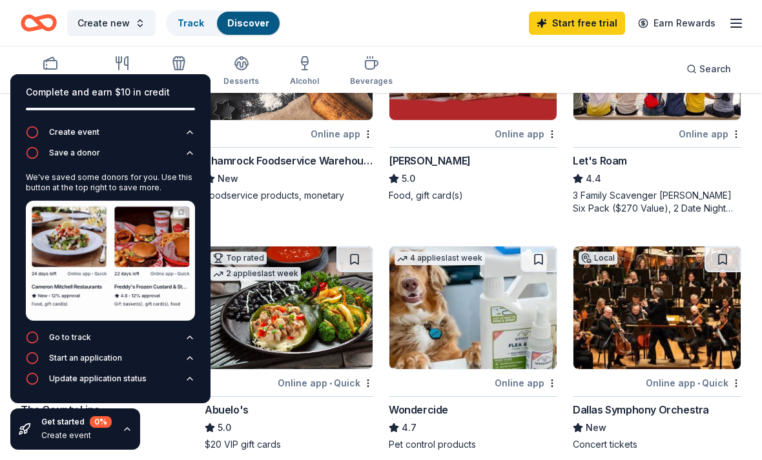
click at [30, 344] on icon "button" at bounding box center [32, 337] width 13 height 13
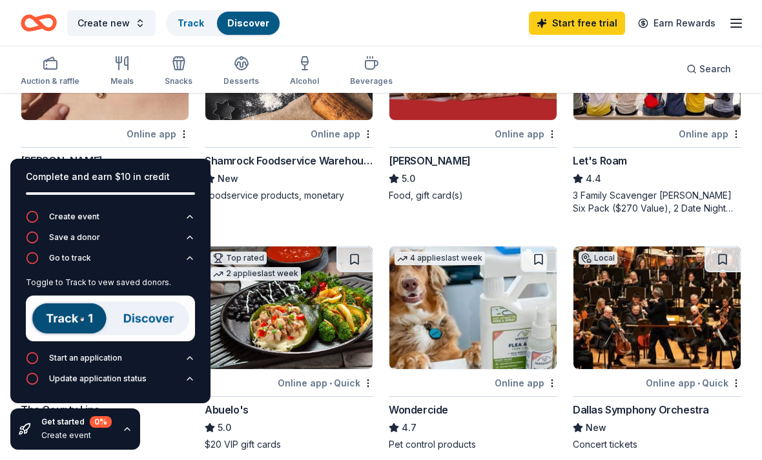
click at [27, 364] on circle "button" at bounding box center [32, 358] width 11 height 11
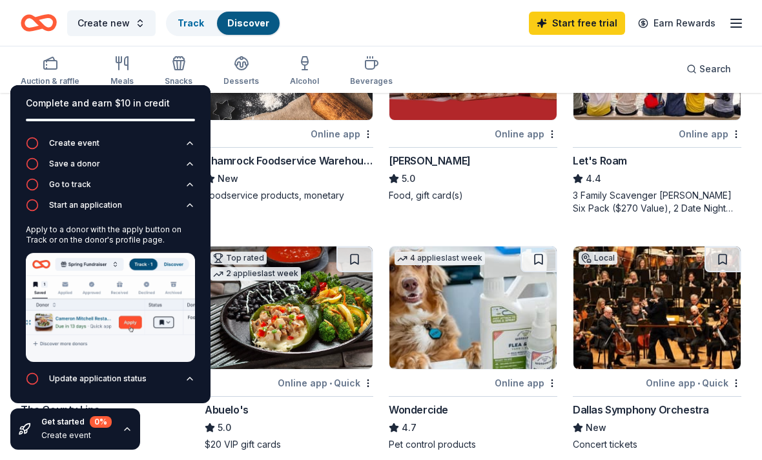
click at [26, 385] on icon "button" at bounding box center [32, 378] width 13 height 13
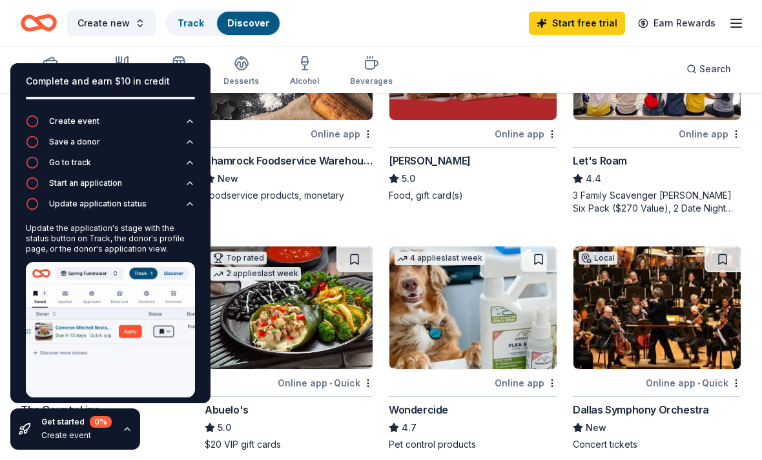
click at [28, 210] on icon "button" at bounding box center [32, 203] width 13 height 13
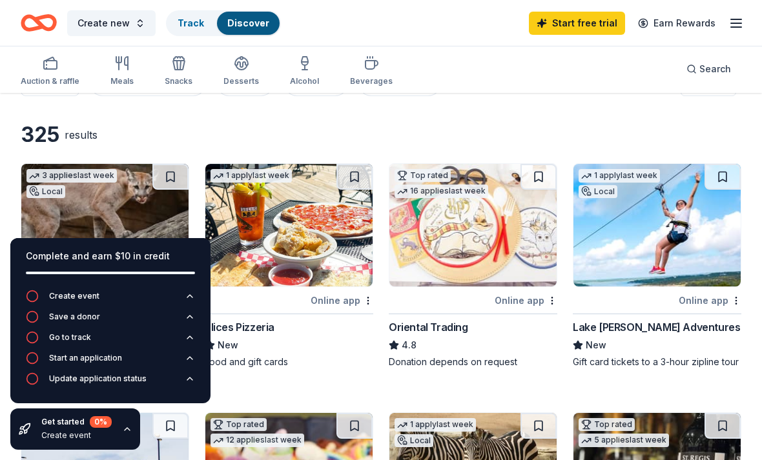
scroll to position [0, 0]
